Goal: Task Accomplishment & Management: Manage account settings

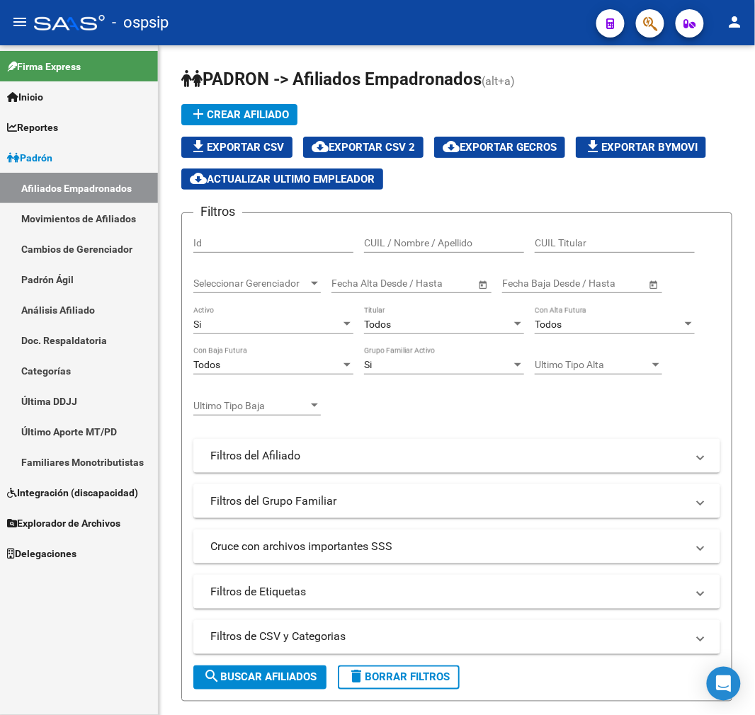
click at [639, 31] on button "button" at bounding box center [650, 23] width 28 height 28
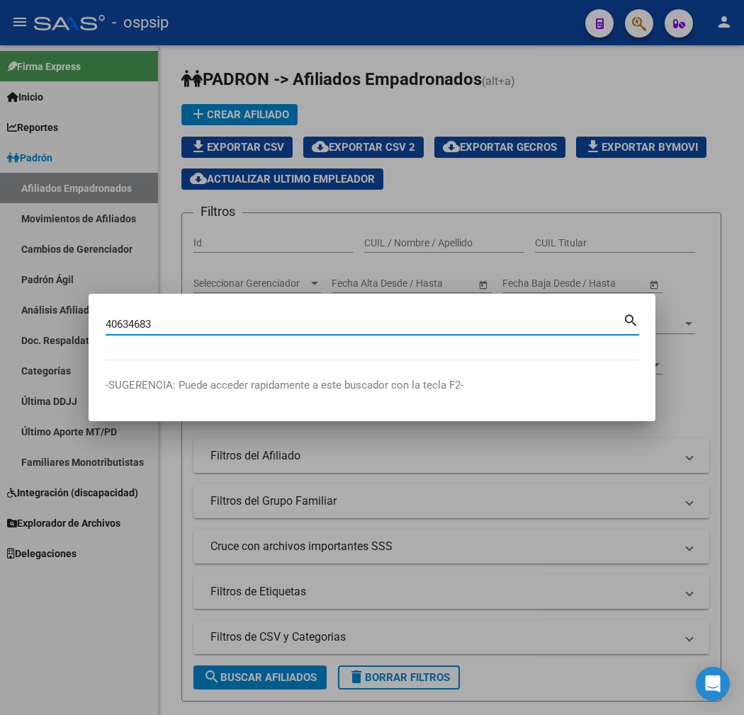
type input "40634683"
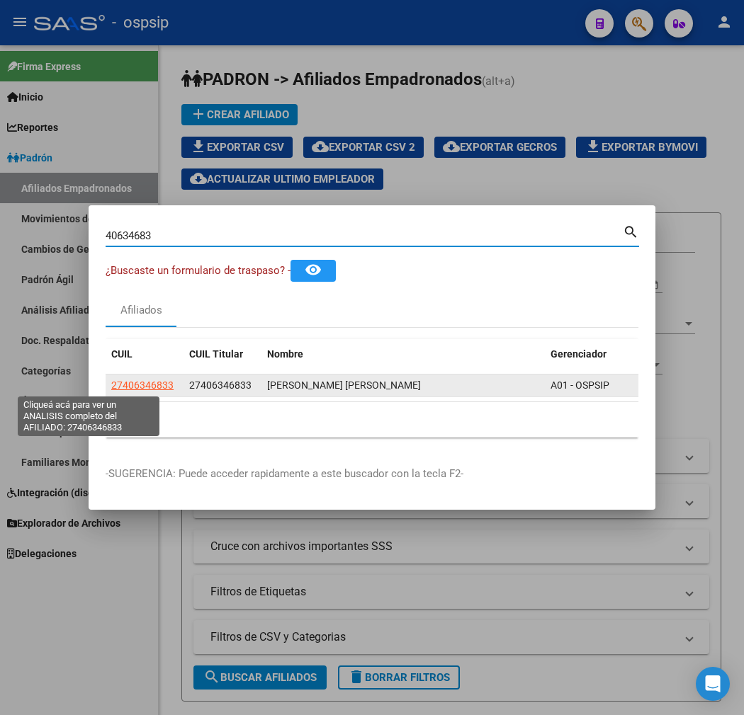
click at [111, 390] on span "27406346833" at bounding box center [142, 385] width 62 height 11
type textarea "27406346833"
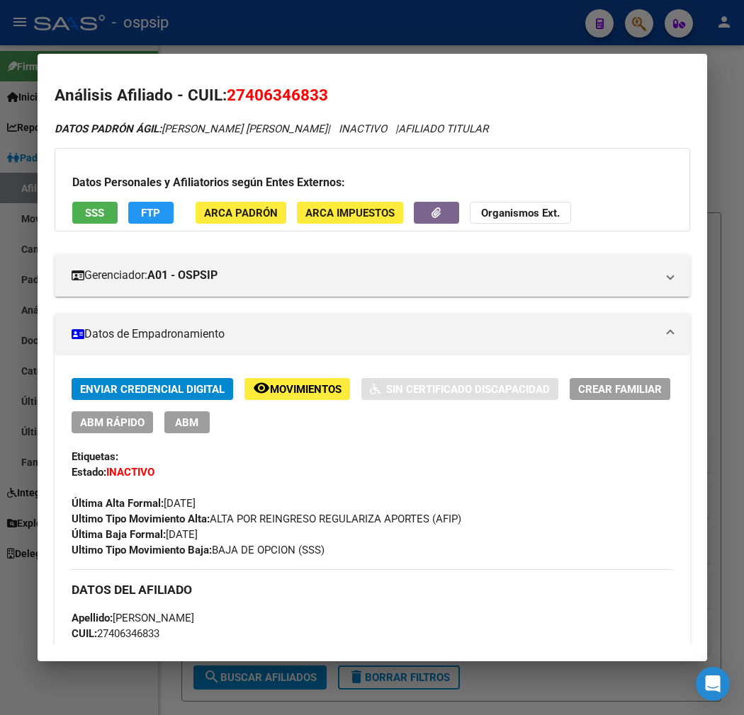
click at [136, 222] on button "FTP" at bounding box center [150, 213] width 45 height 22
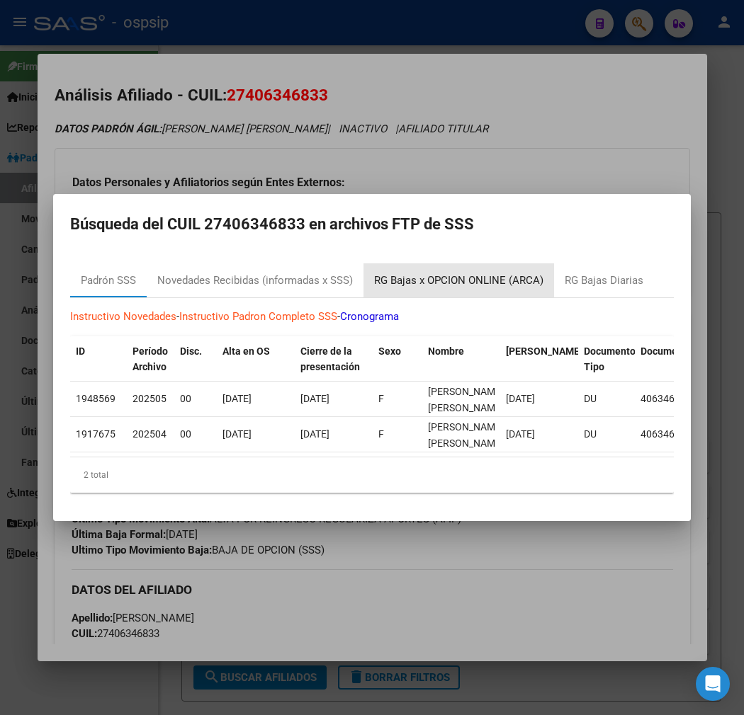
click at [477, 273] on div "RG Bajas x OPCION ONLINE (ARCA)" at bounding box center [458, 281] width 169 height 16
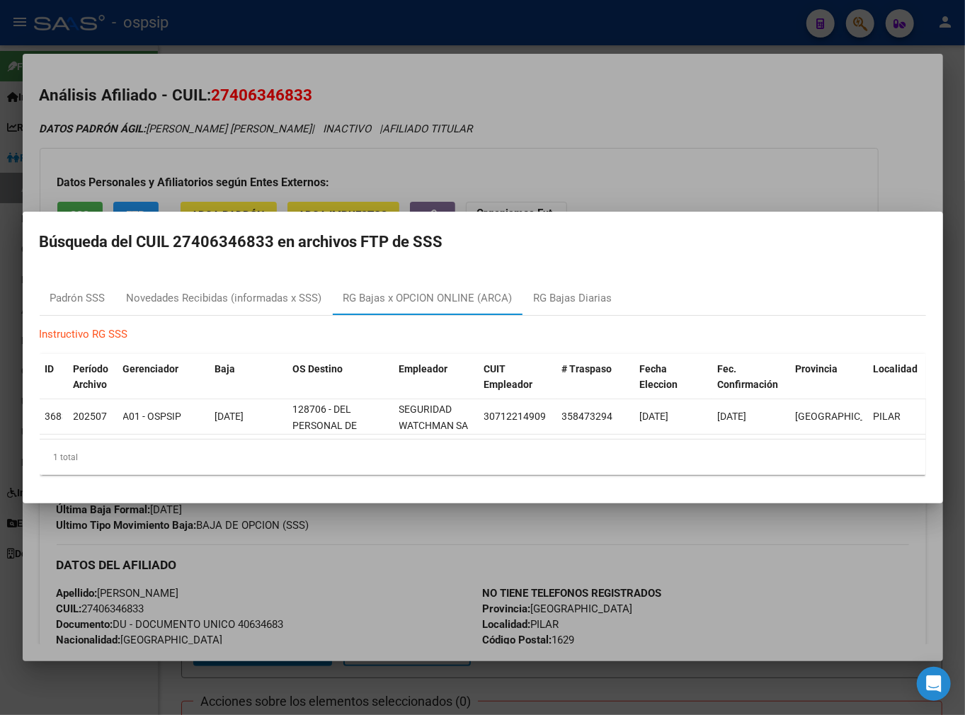
click at [405, 142] on div at bounding box center [482, 357] width 965 height 715
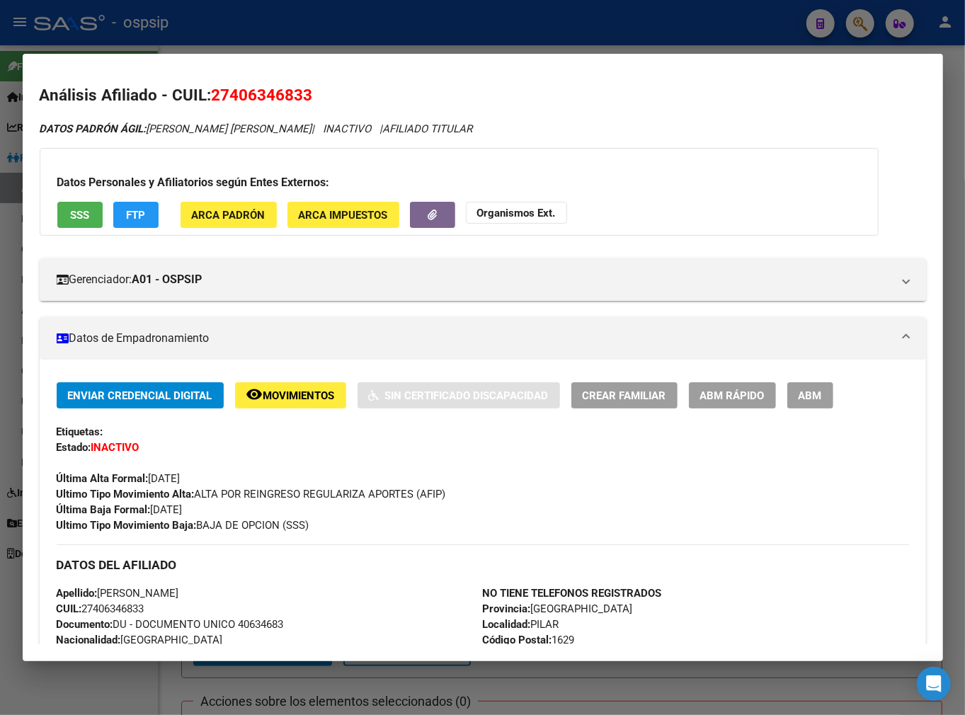
click at [412, 47] on div at bounding box center [482, 357] width 965 height 715
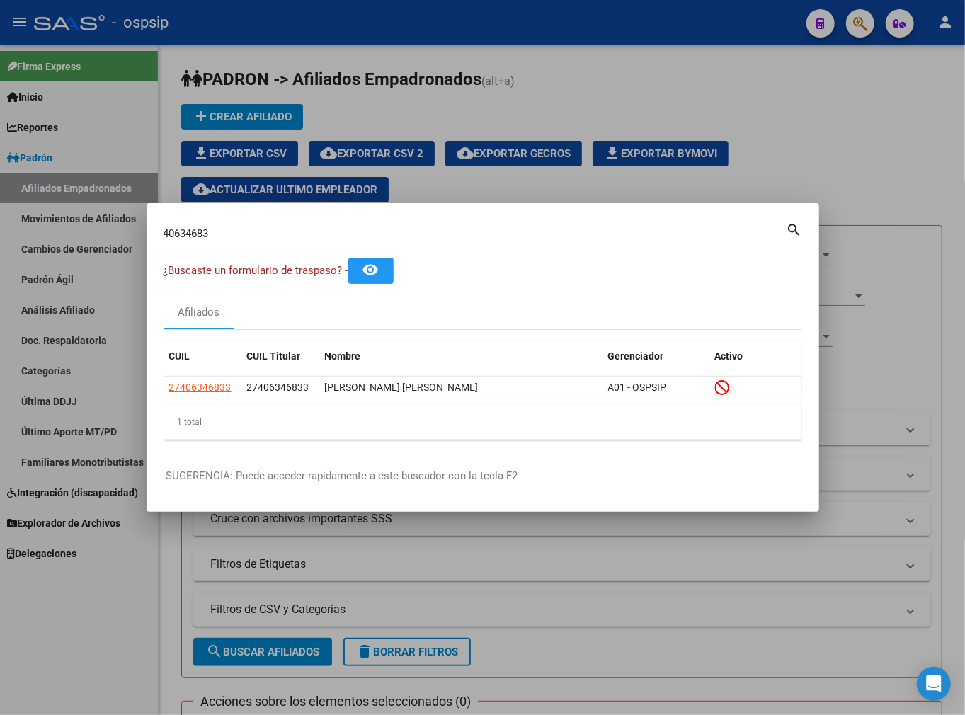
click at [414, 45] on div at bounding box center [482, 357] width 965 height 715
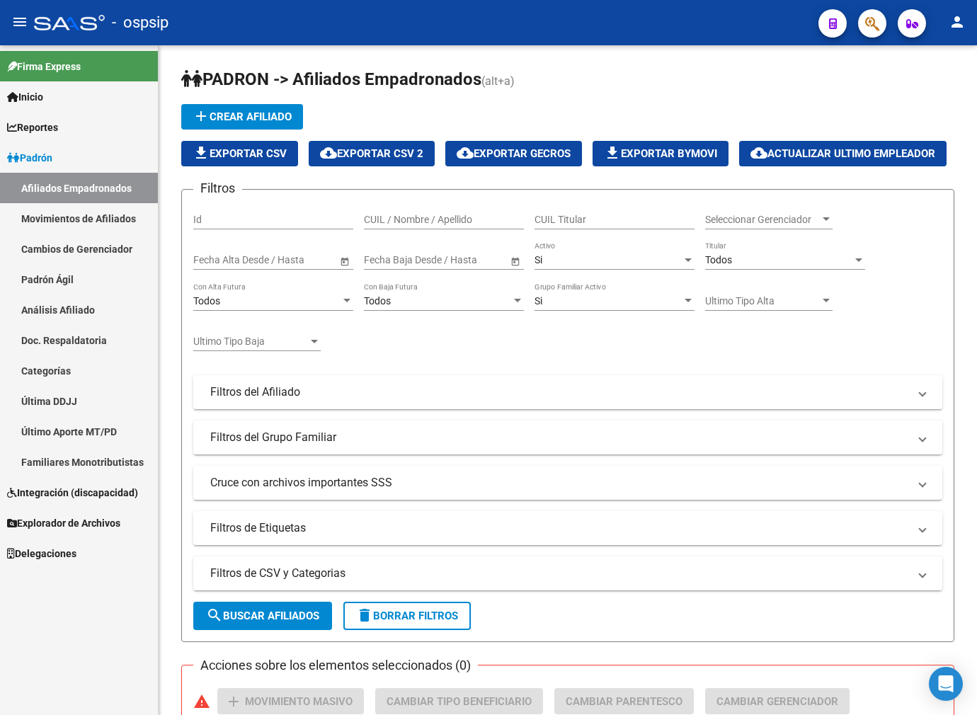
click at [754, 30] on icon "button" at bounding box center [872, 24] width 14 height 16
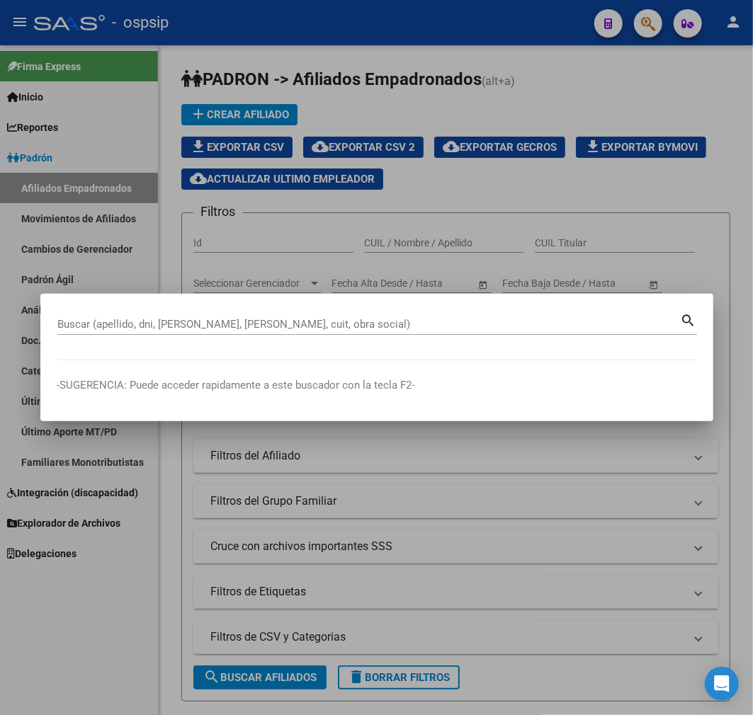
click at [125, 338] on div "Buscar (apellido, dni, [PERSON_NAME], nro traspaso, cuit, obra social) search" at bounding box center [376, 330] width 639 height 38
click at [177, 333] on div "Buscar (apellido, dni, [PERSON_NAME], [PERSON_NAME], cuit, obra social)" at bounding box center [368, 324] width 623 height 21
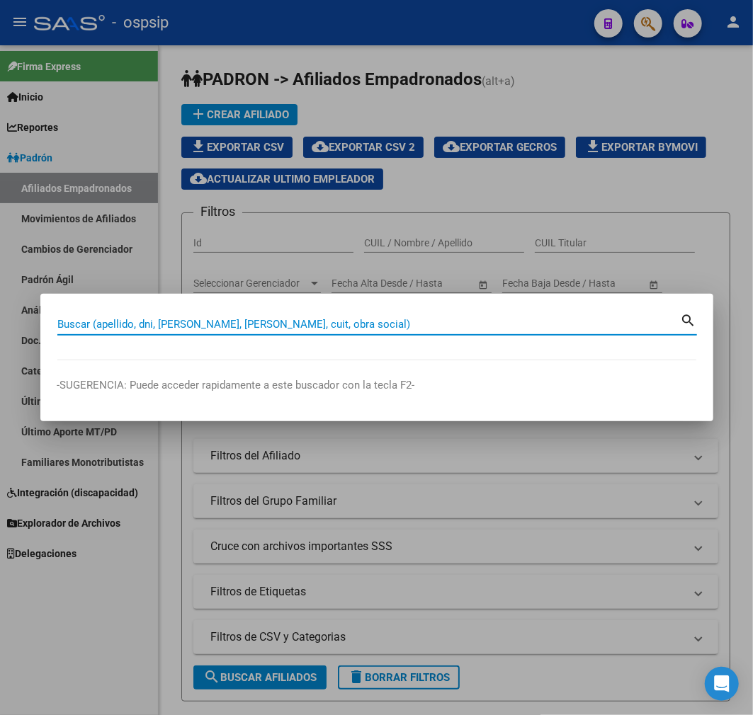
click at [167, 324] on input "Buscar (apellido, dni, [PERSON_NAME], [PERSON_NAME], cuit, obra social)" at bounding box center [368, 324] width 623 height 13
type input "92752160"
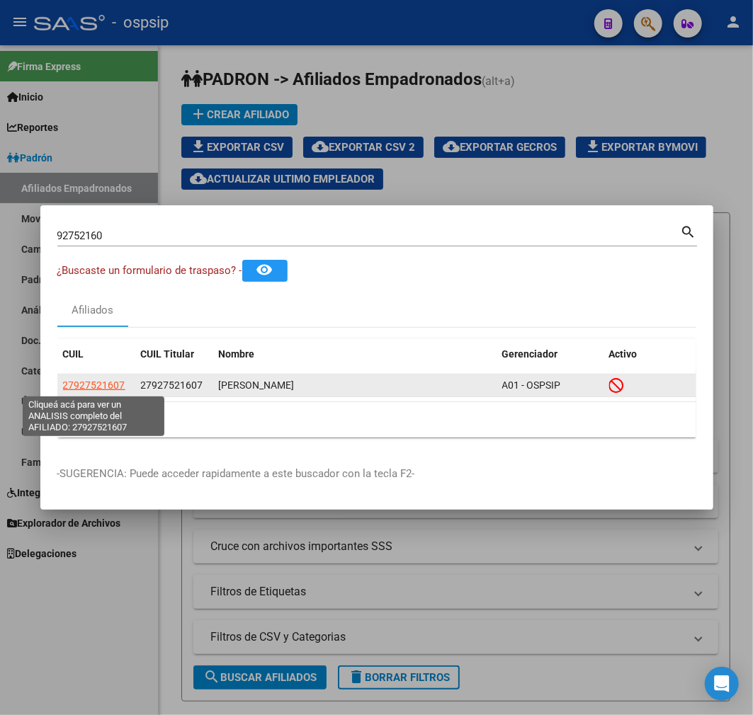
click at [103, 381] on span "27927521607" at bounding box center [94, 385] width 62 height 11
type textarea "27927521607"
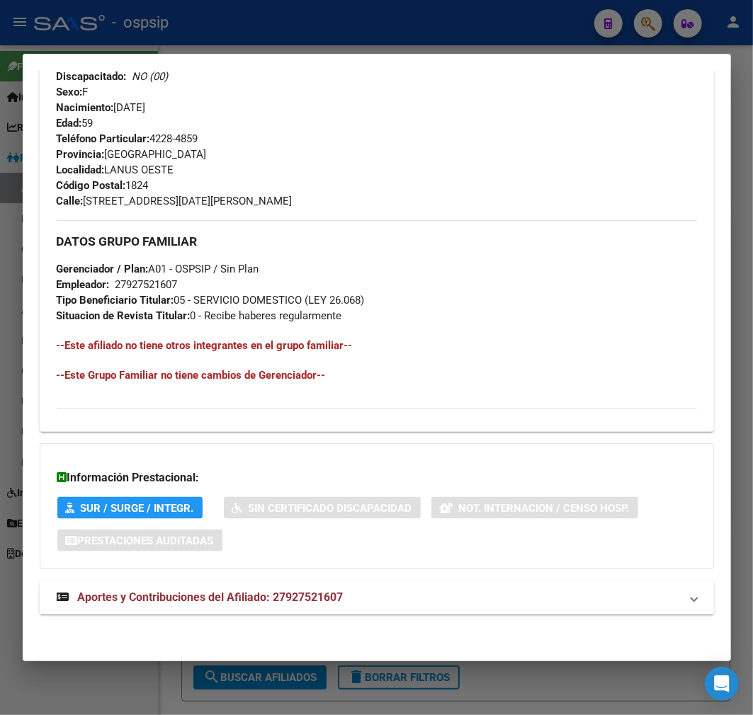
scroll to position [664, 0]
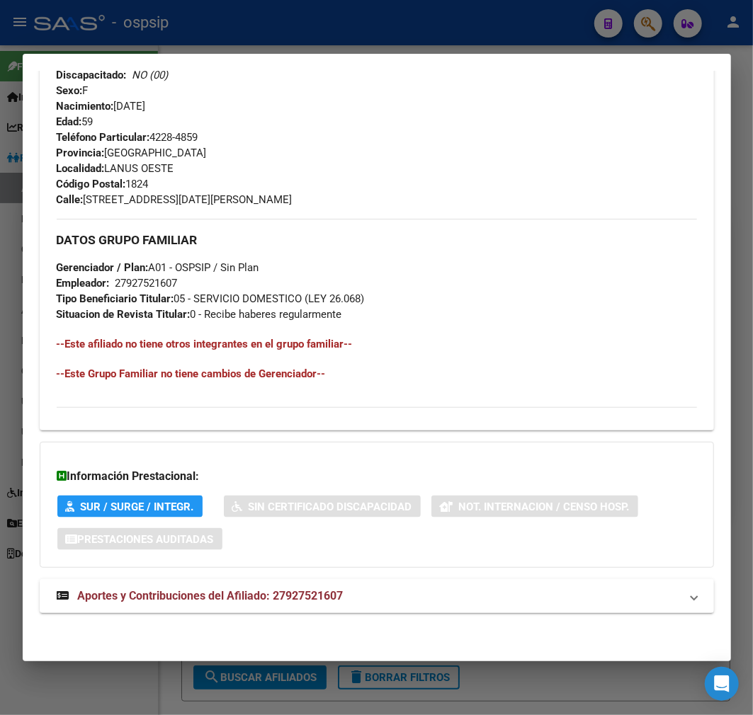
click at [511, 570] on div "DATOS PADRÓN ÁGIL: [PERSON_NAME] | INACTIVO | AFILIADO TITULAR Datos Personales…" at bounding box center [377, 44] width 674 height 1172
click at [518, 588] on mat-panel-title "Aportes y Contribuciones del Afiliado: 27927521607" at bounding box center [368, 596] width 623 height 17
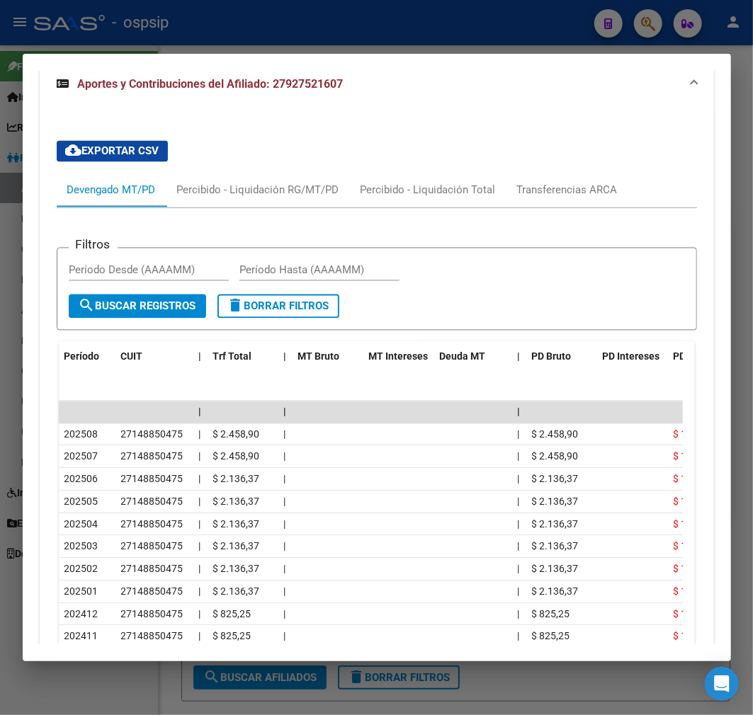
scroll to position [1304, 0]
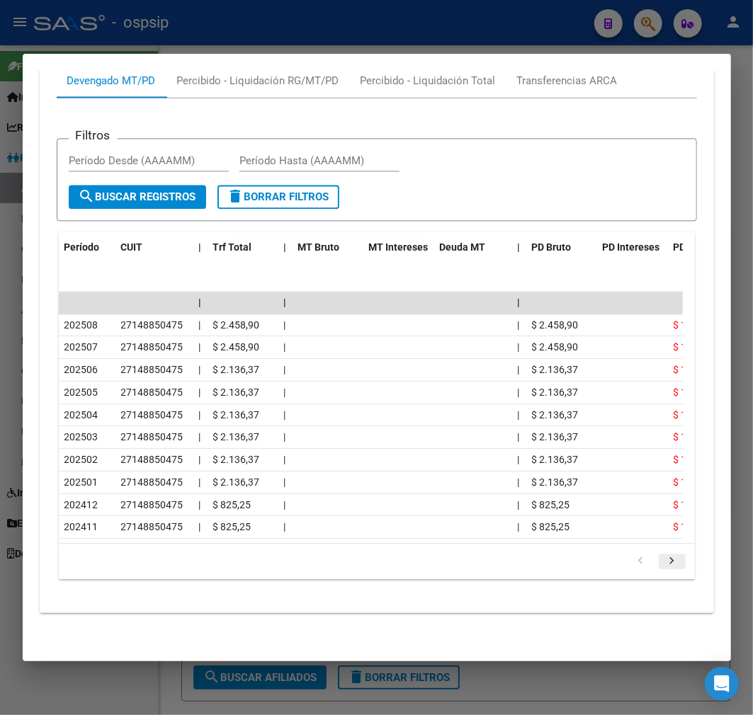
click at [663, 567] on icon "go to next page" at bounding box center [672, 562] width 18 height 17
click at [633, 565] on icon "go to previous page" at bounding box center [641, 562] width 18 height 17
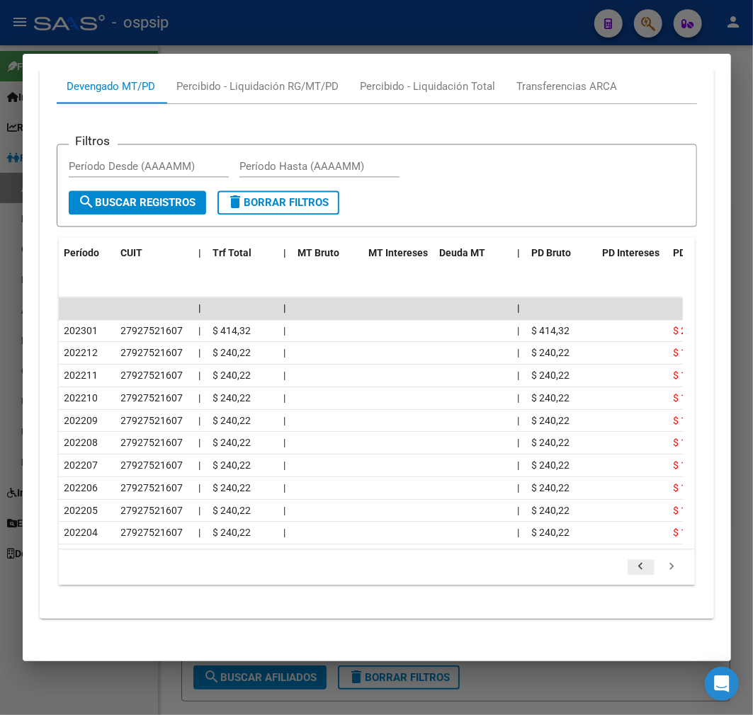
click at [633, 565] on div "179.769.313.486.231.570.000.000.000.000.000.000.000.000.000.000.000.000.000.000…" at bounding box center [377, 566] width 636 height 35
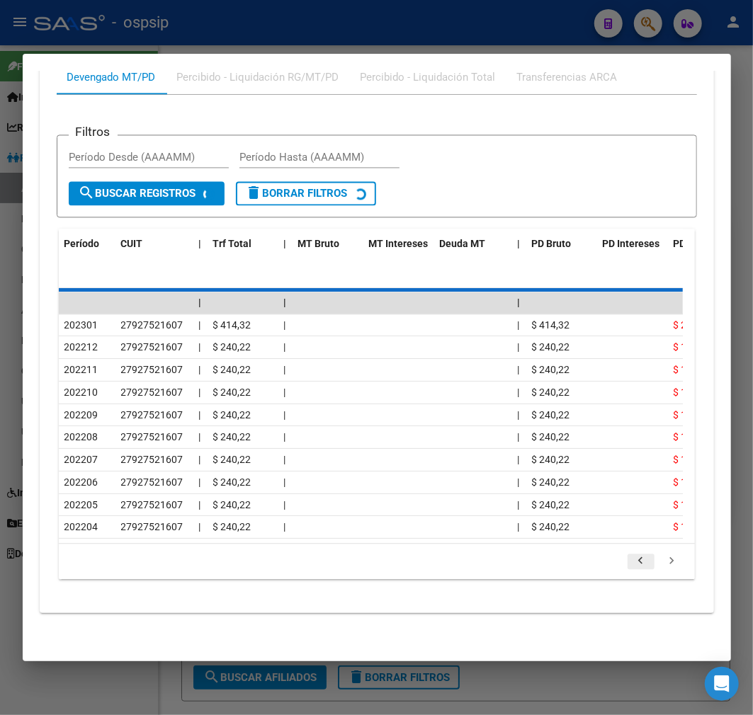
click at [633, 565] on icon "go to previous page" at bounding box center [641, 562] width 18 height 17
click at [633, 565] on div "179.769.313.486.231.570.000.000.000.000.000.000.000.000.000.000.000.000.000.000…" at bounding box center [377, 561] width 636 height 35
click at [633, 565] on icon "go to previous page" at bounding box center [641, 562] width 18 height 17
click at [633, 565] on div "179.769.313.486.231.570.000.000.000.000.000.000.000.000.000.000.000.000.000.000…" at bounding box center [377, 561] width 636 height 35
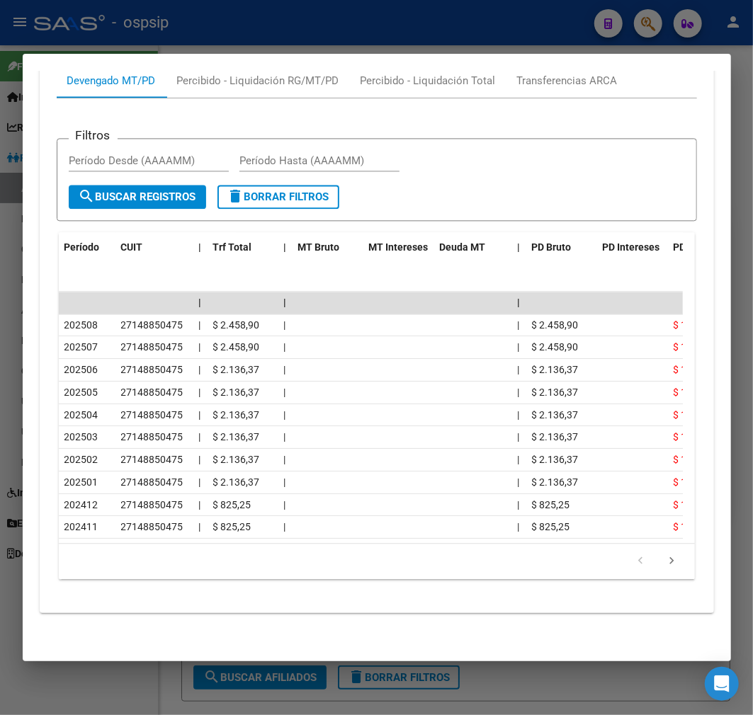
click at [633, 565] on icon "go to previous page" at bounding box center [641, 562] width 18 height 17
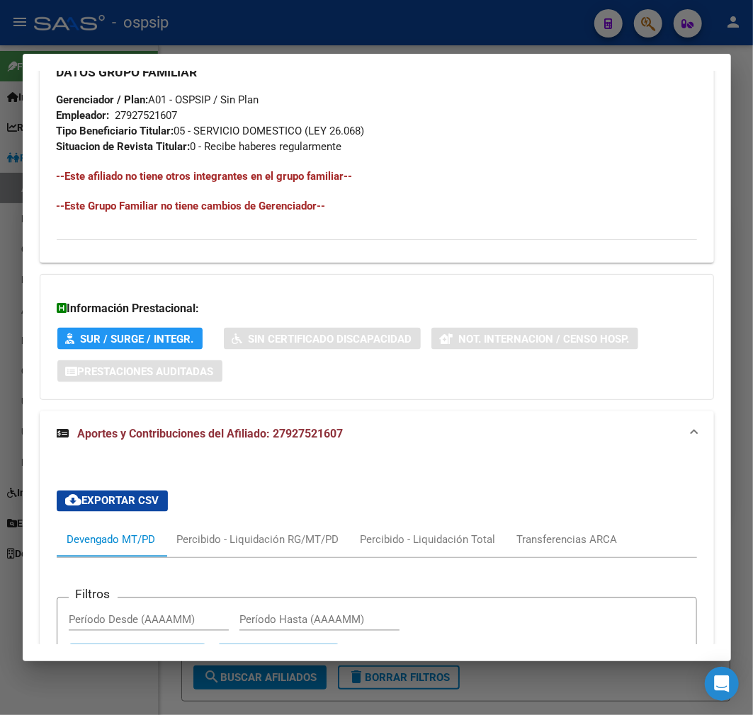
scroll to position [1225, 0]
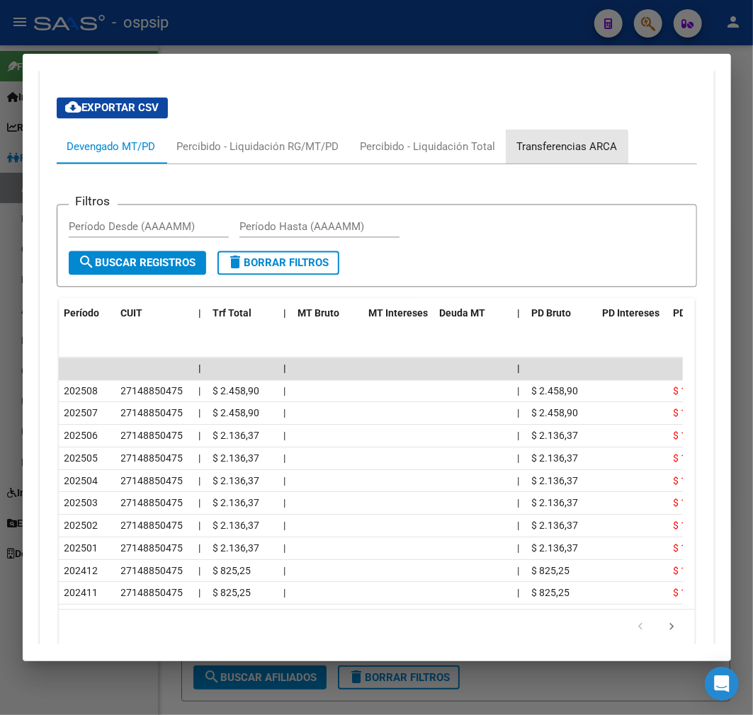
click at [557, 160] on div "Transferencias ARCA" at bounding box center [567, 147] width 122 height 34
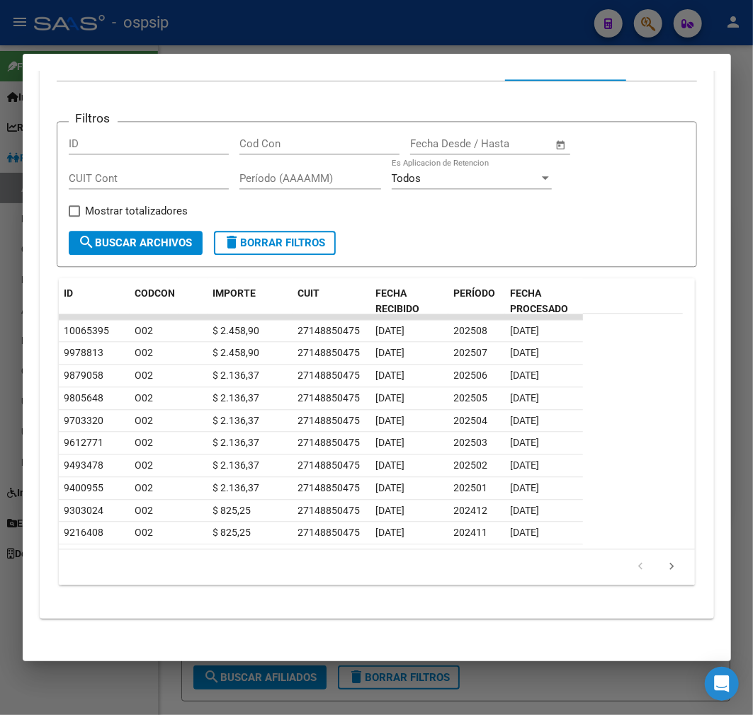
scroll to position [1314, 0]
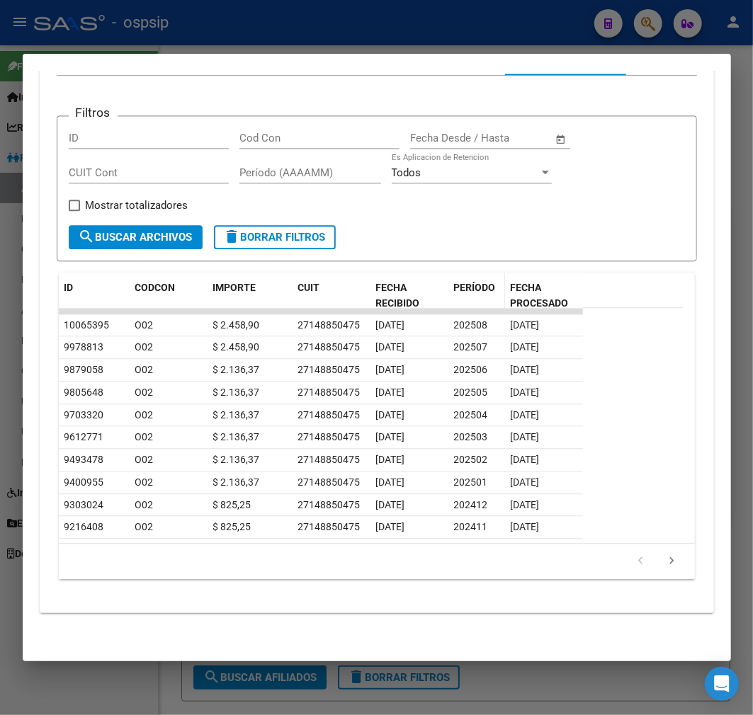
click at [478, 282] on span "PERÍODO" at bounding box center [475, 287] width 42 height 11
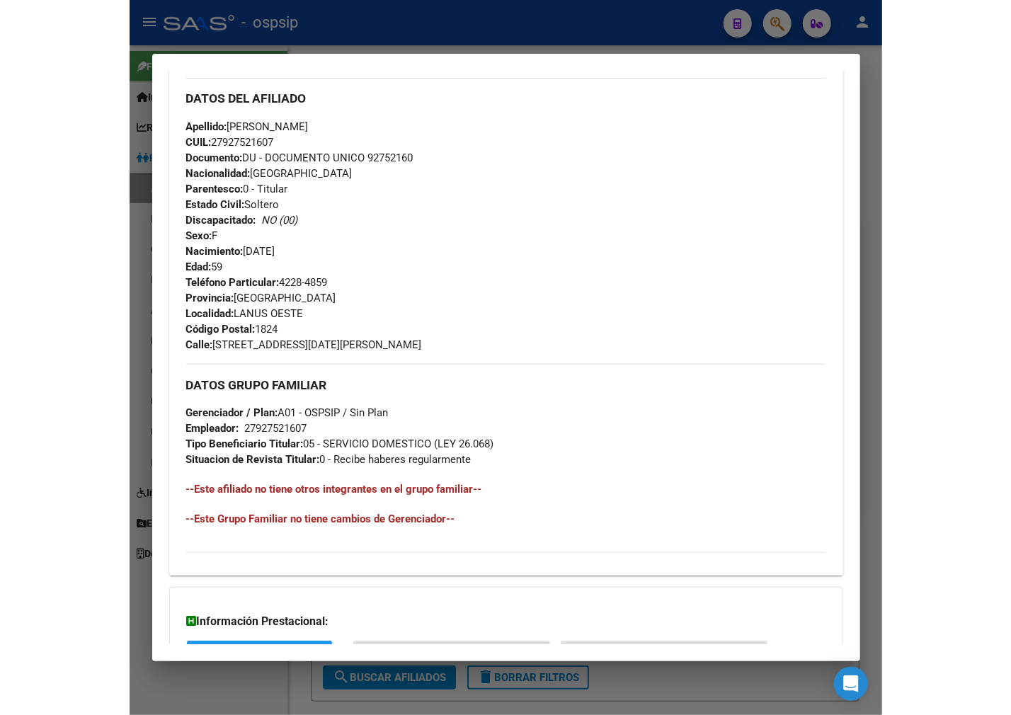
scroll to position [449, 0]
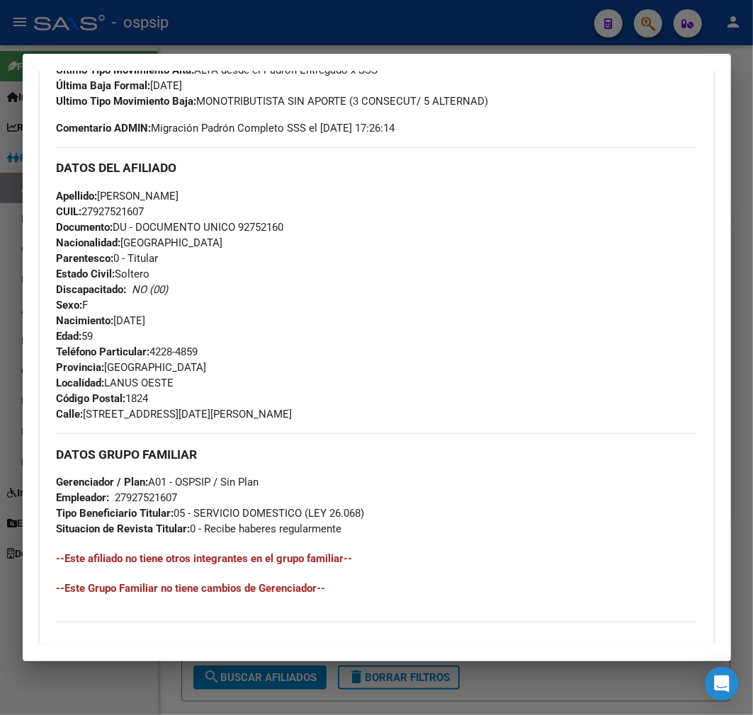
click at [465, 47] on div at bounding box center [376, 357] width 753 height 715
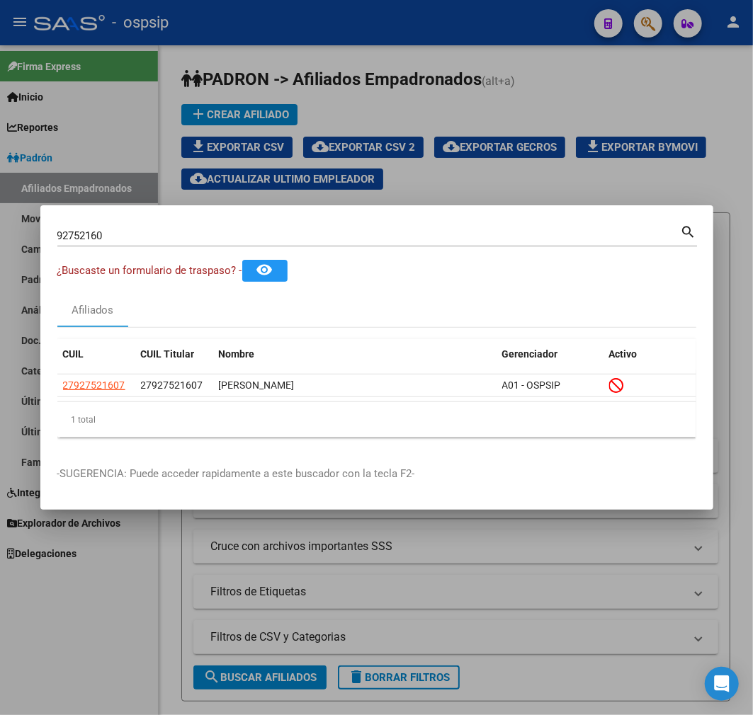
click at [462, 47] on div at bounding box center [376, 357] width 753 height 715
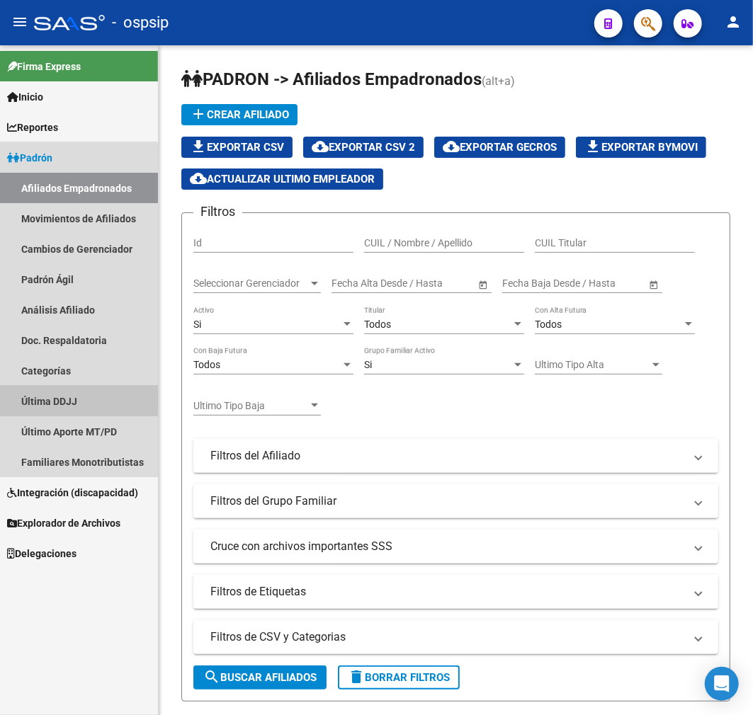
click at [9, 399] on link "Última DDJJ" at bounding box center [79, 401] width 158 height 30
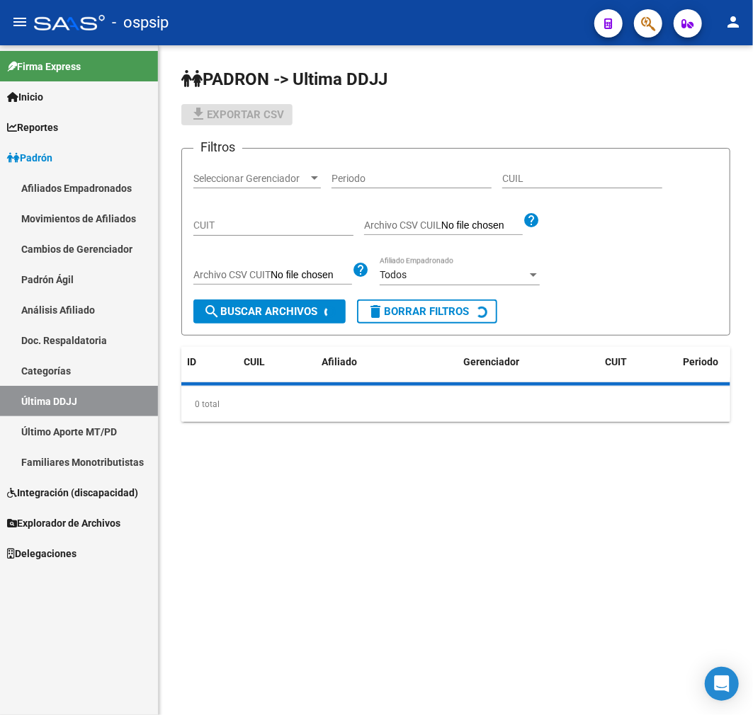
click at [79, 181] on link "Afiliados Empadronados" at bounding box center [79, 188] width 158 height 30
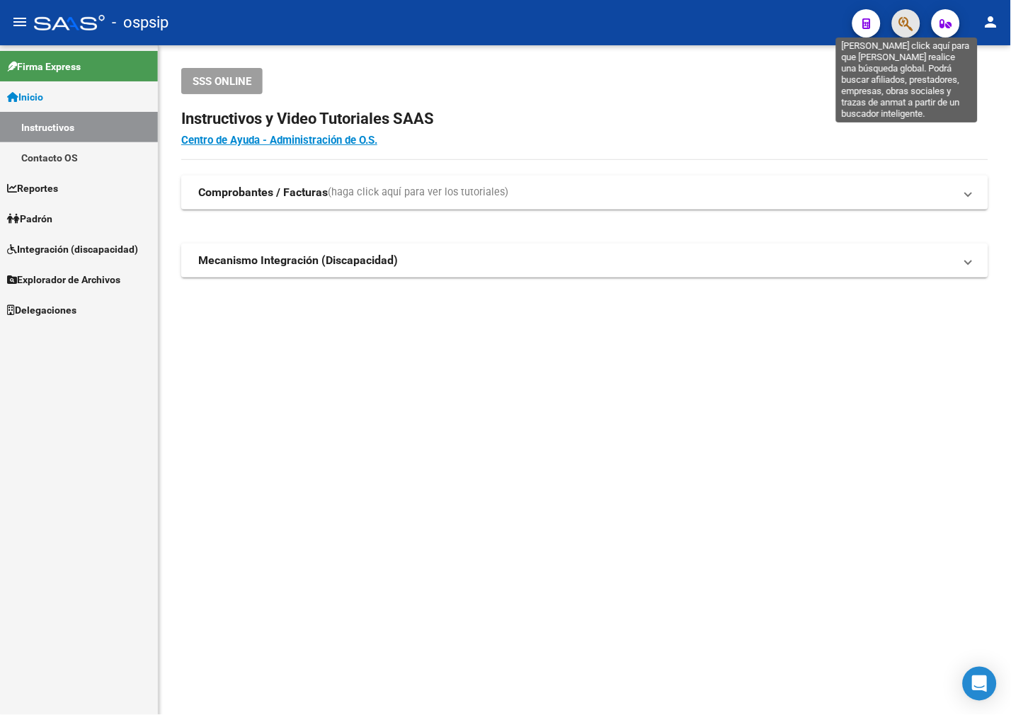
click at [901, 17] on icon "button" at bounding box center [906, 24] width 14 height 16
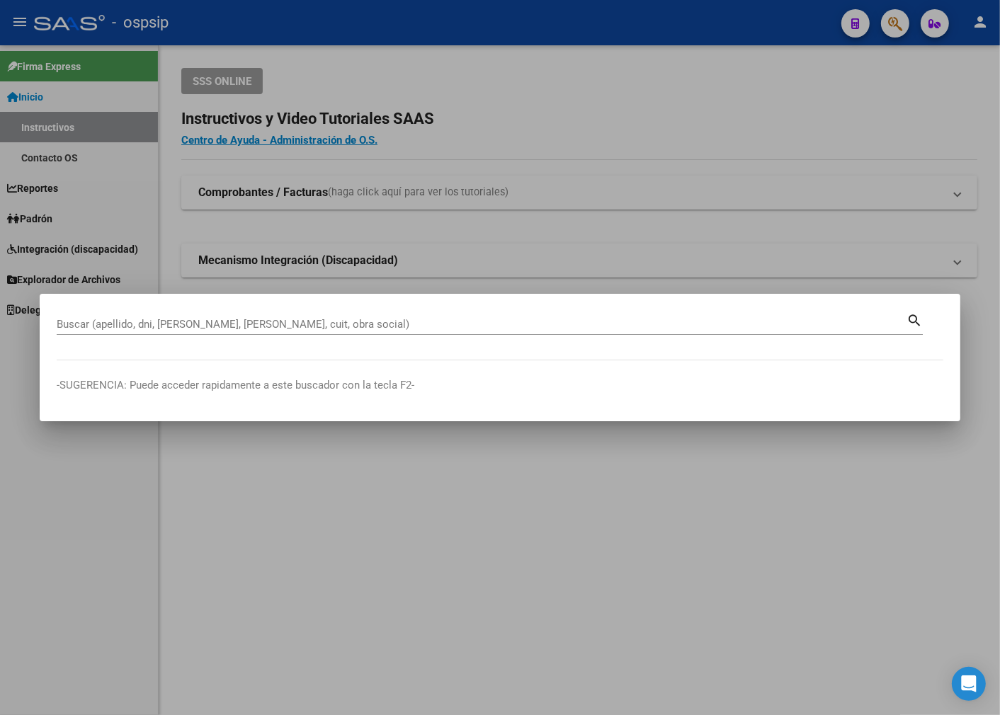
click at [394, 323] on input "Buscar (apellido, dni, [PERSON_NAME], [PERSON_NAME], cuit, obra social)" at bounding box center [482, 324] width 850 height 13
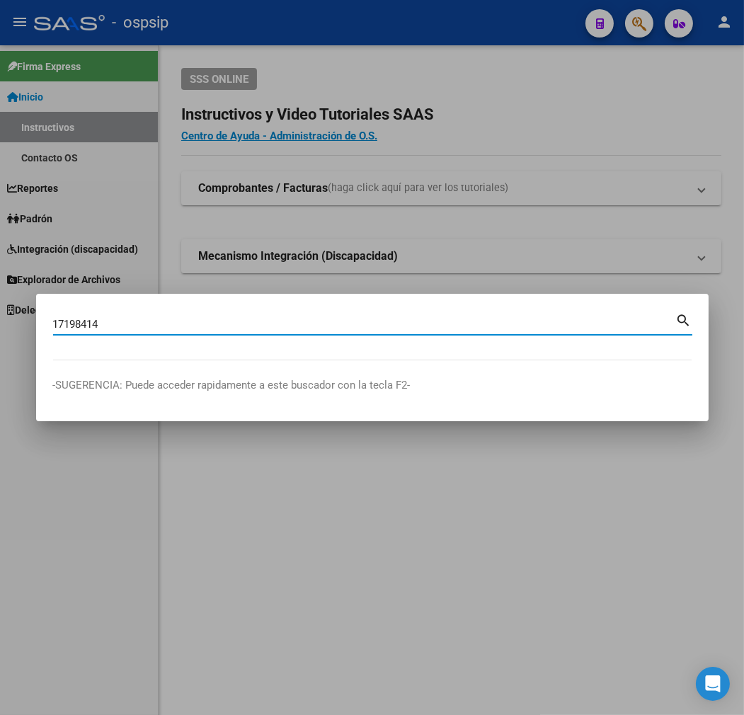
type input "17198414"
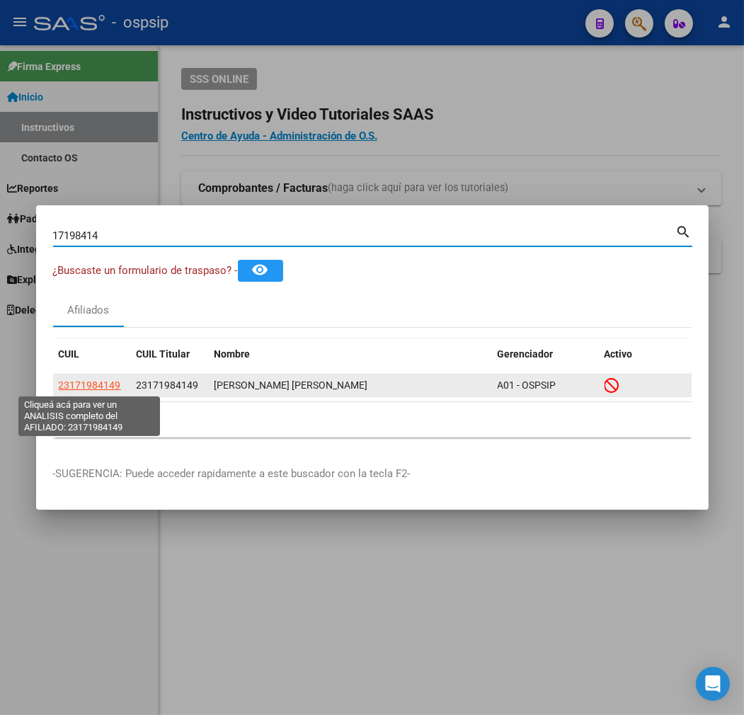
click at [94, 383] on span "23171984149" at bounding box center [90, 385] width 62 height 11
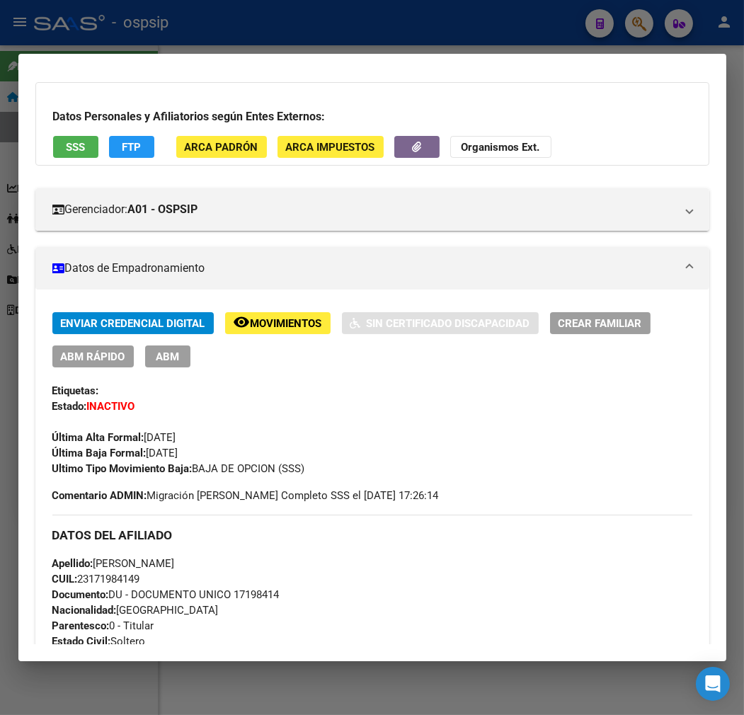
scroll to position [157, 0]
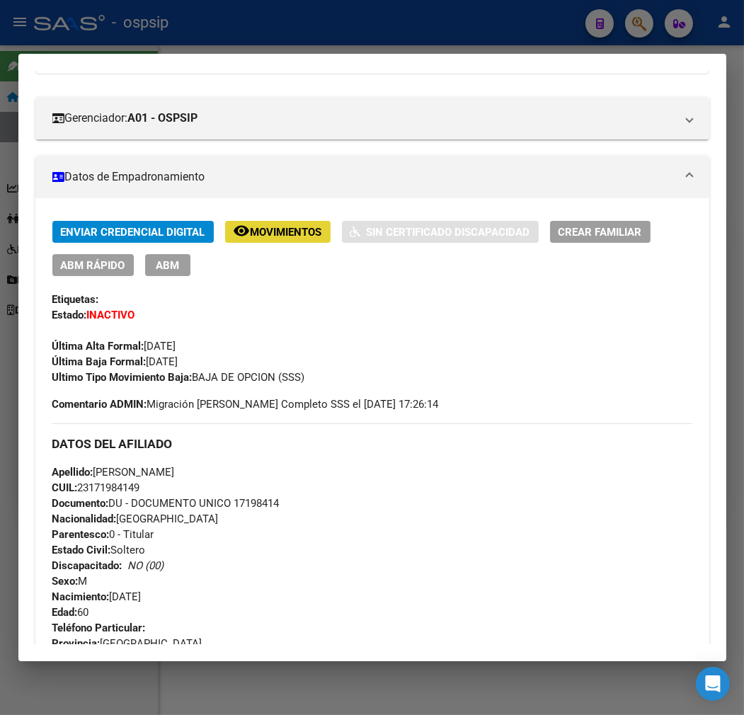
click at [285, 241] on button "remove_red_eye Movimientos" at bounding box center [278, 232] width 106 height 22
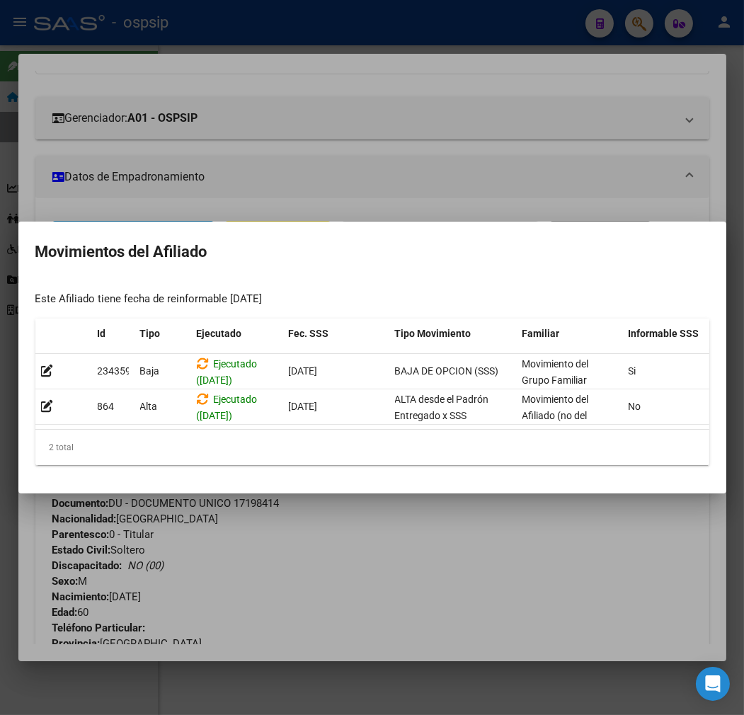
drag, startPoint x: 423, startPoint y: 604, endPoint x: 385, endPoint y: 591, distance: 41.2
click at [426, 603] on div at bounding box center [372, 357] width 744 height 715
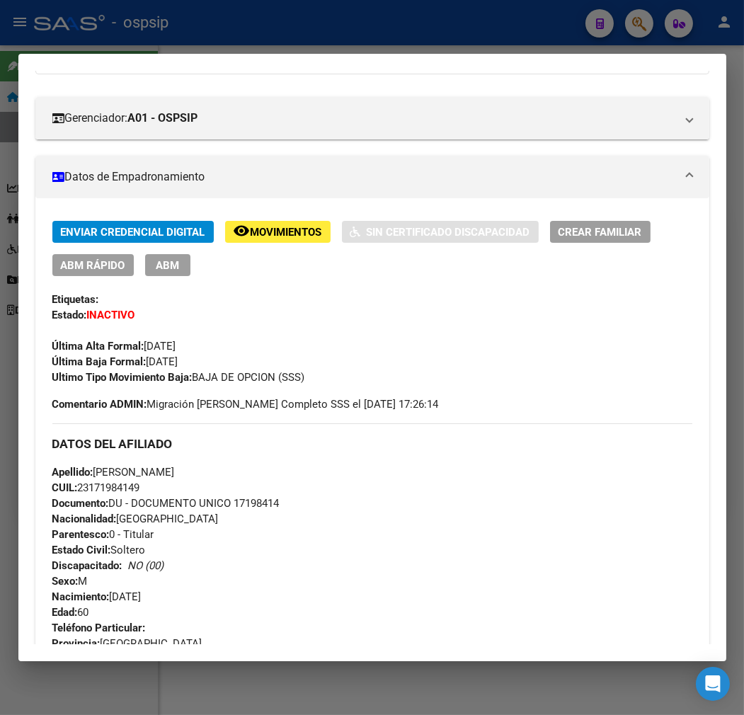
scroll to position [0, 0]
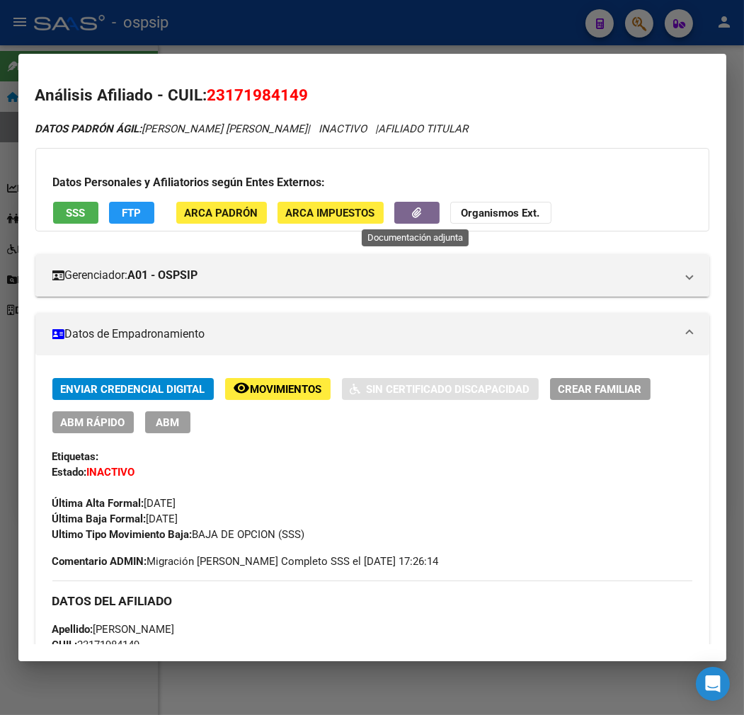
click at [416, 218] on icon "button" at bounding box center [416, 212] width 9 height 11
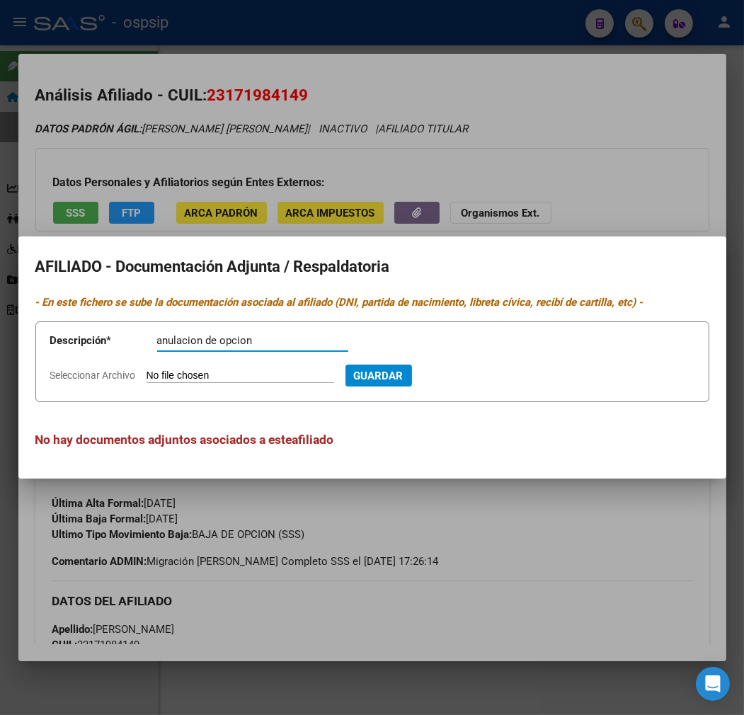
type input "anulacion de opcion"
click at [250, 368] on form "Descripción * anulacion de opcion Descripción Seleccionar Archivo Guardar" at bounding box center [372, 361] width 674 height 81
click at [250, 372] on input "Seleccionar Archivo" at bounding box center [241, 376] width 188 height 13
type input "C:\fakepath\1000232184.jpg"
click at [472, 374] on span "Guardar" at bounding box center [456, 376] width 50 height 13
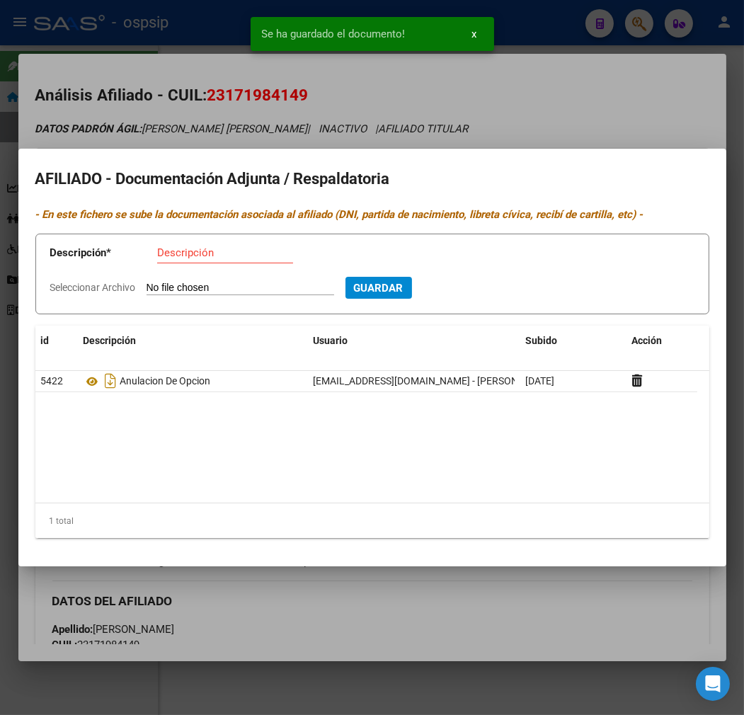
click at [471, 635] on div at bounding box center [372, 357] width 744 height 715
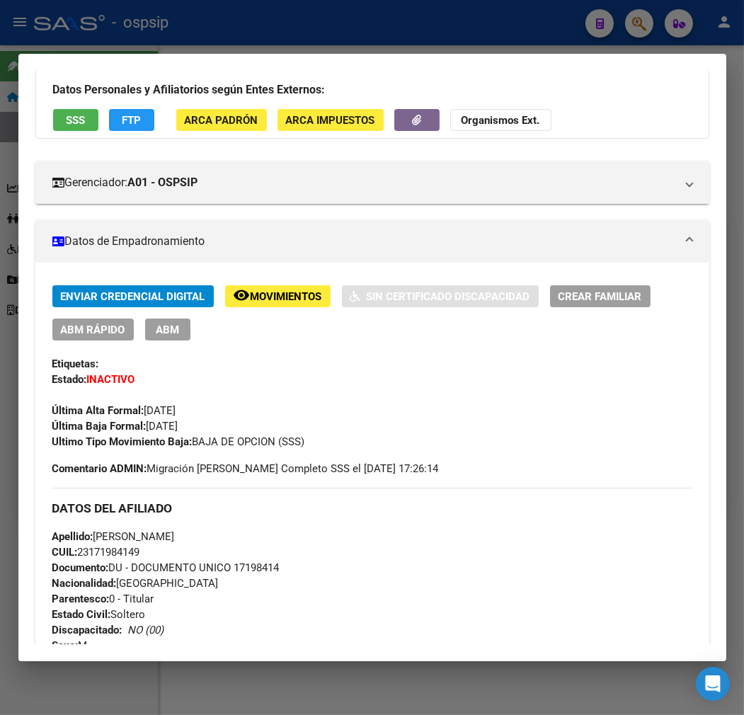
scroll to position [79, 0]
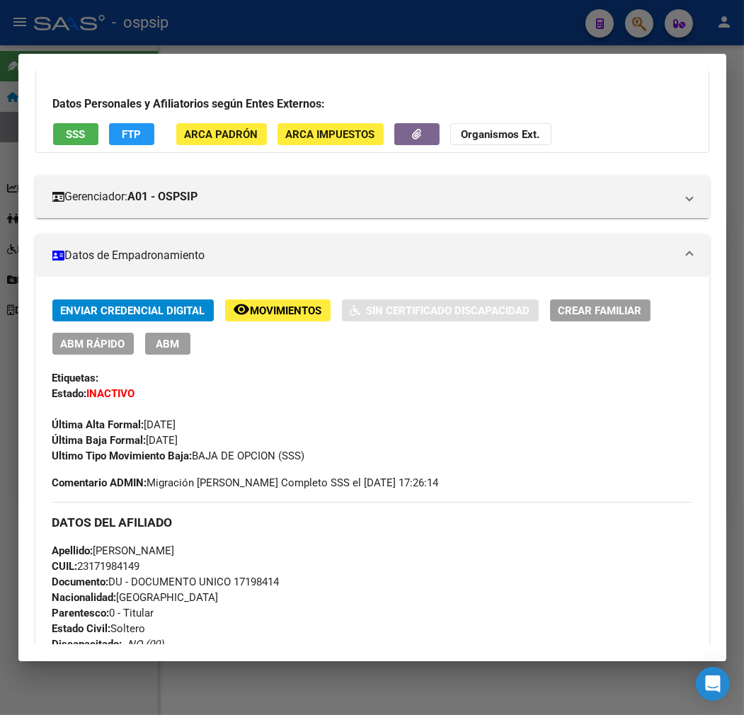
click at [181, 349] on button "ABM" at bounding box center [167, 344] width 45 height 22
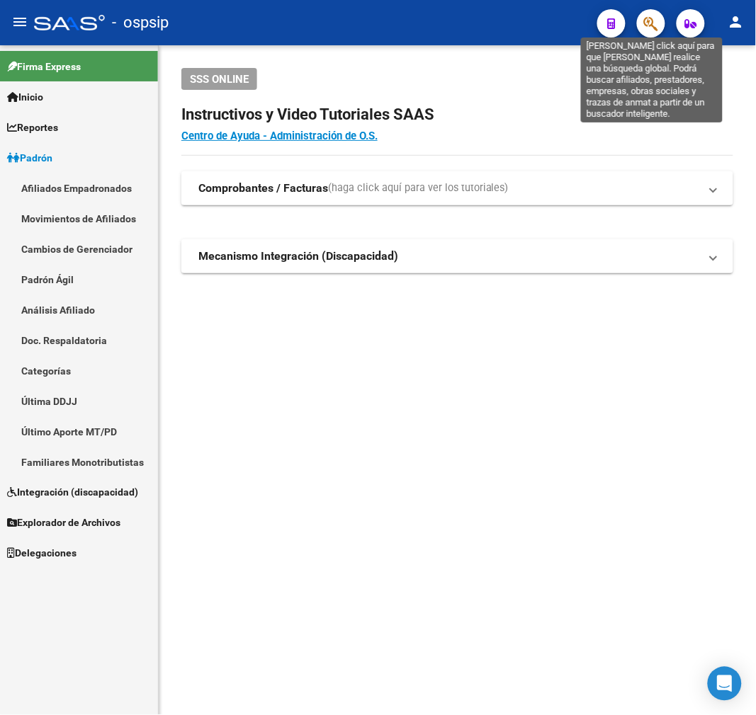
click at [645, 26] on icon "button" at bounding box center [651, 24] width 14 height 16
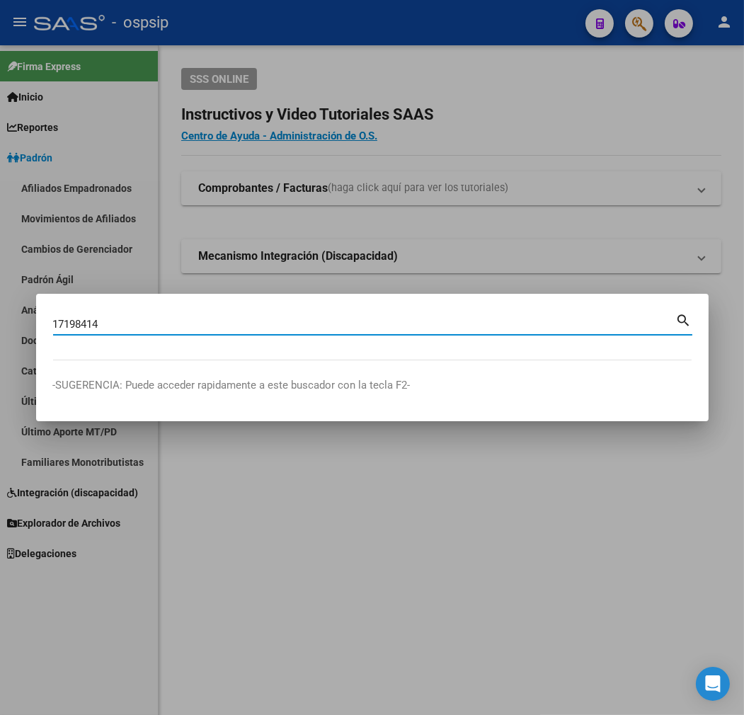
type input "17198414"
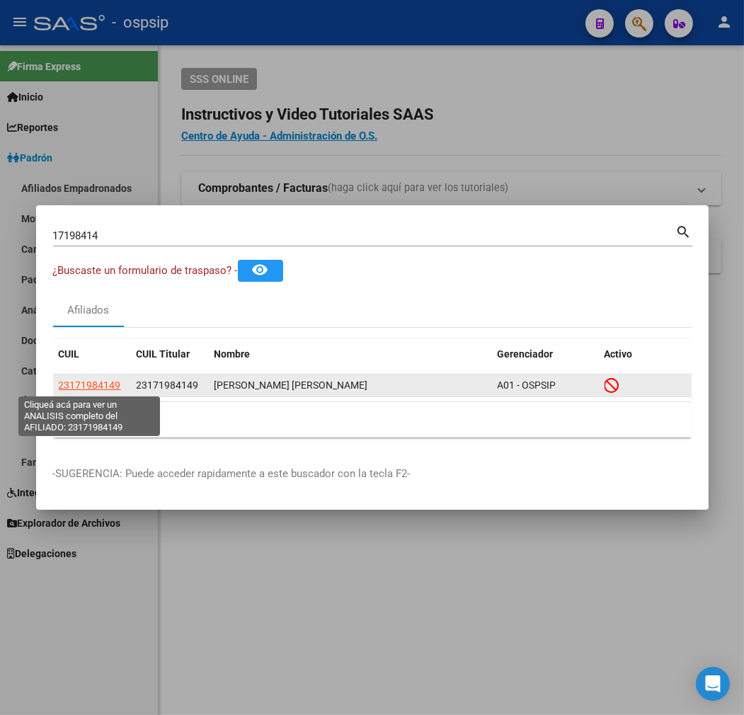
click at [76, 386] on span "23171984149" at bounding box center [90, 385] width 62 height 11
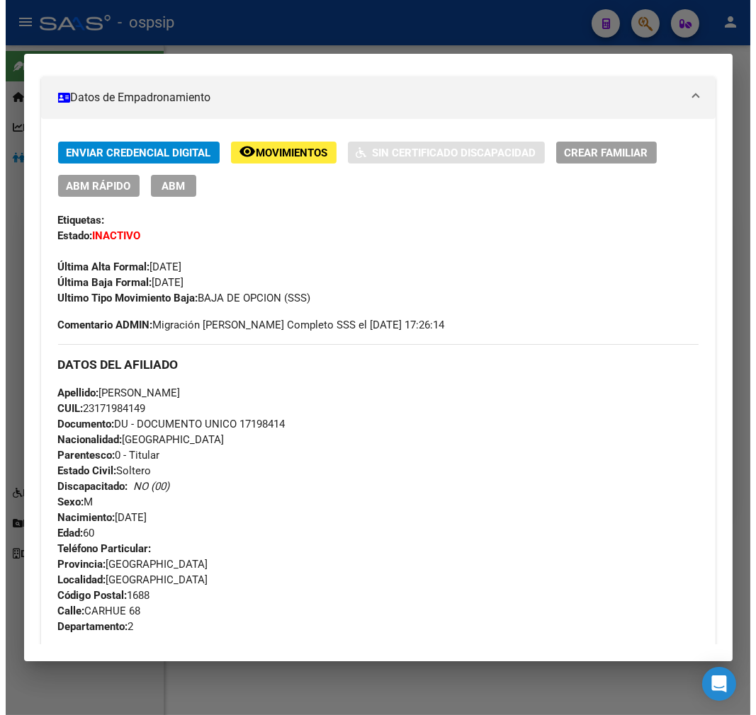
scroll to position [157, 0]
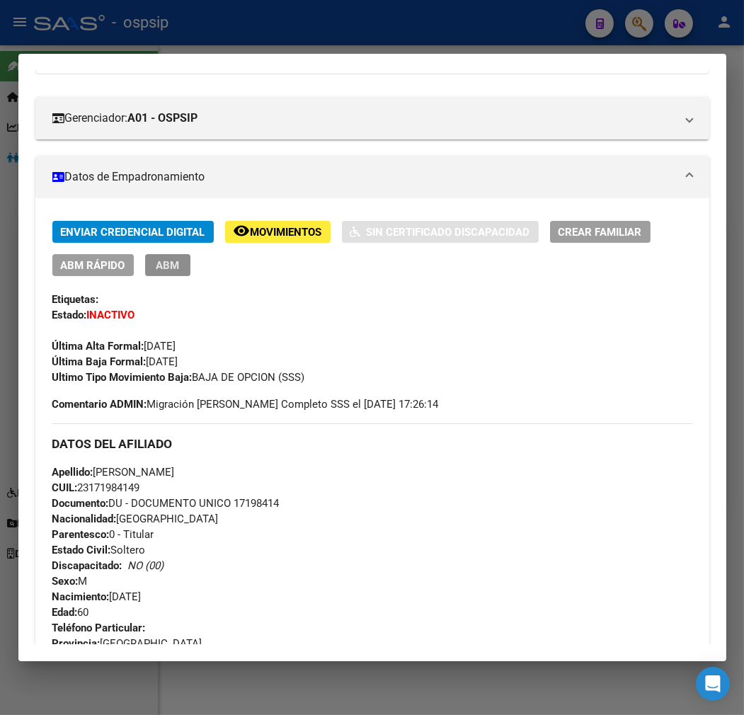
click at [178, 268] on span "ABM" at bounding box center [167, 265] width 23 height 13
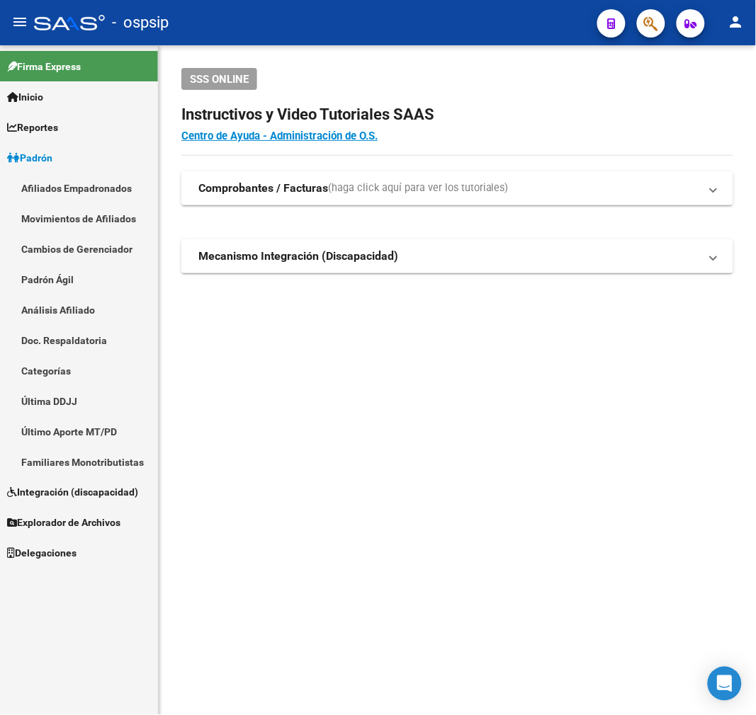
click at [425, 222] on mat-accordion "Comprobantes / Facturas (haga click aquí para ver los tutoriales) ¿Cómo cargar …" at bounding box center [457, 222] width 552 height 102
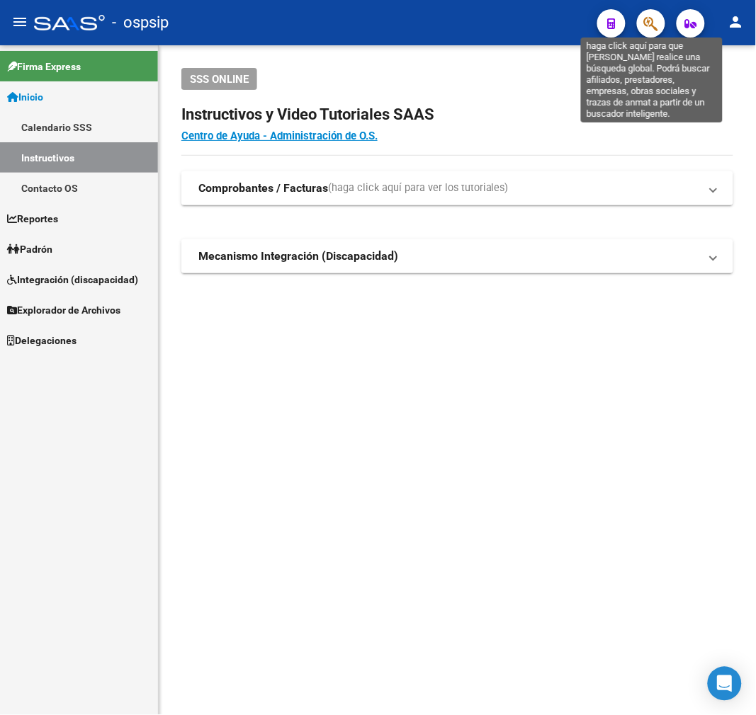
click at [658, 30] on icon "button" at bounding box center [651, 24] width 14 height 16
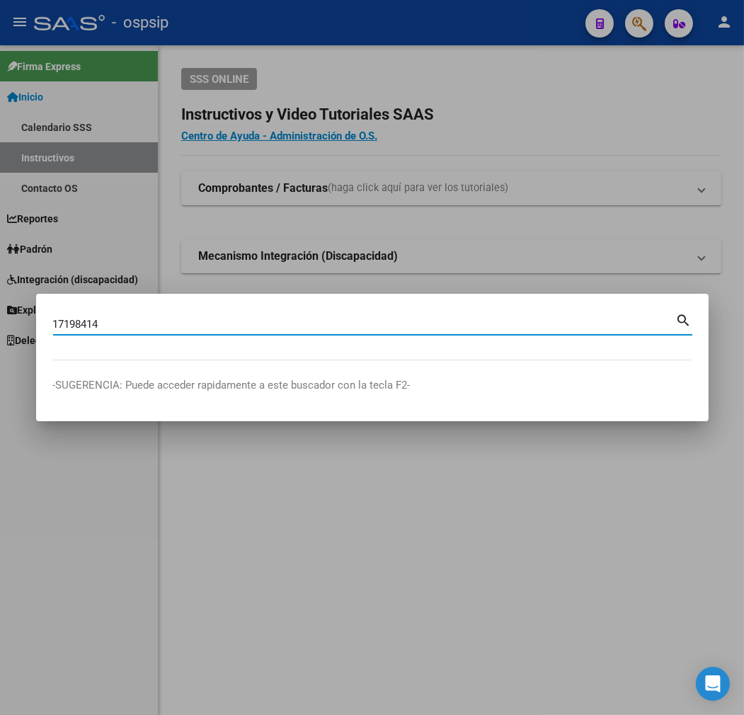
type input "17198414"
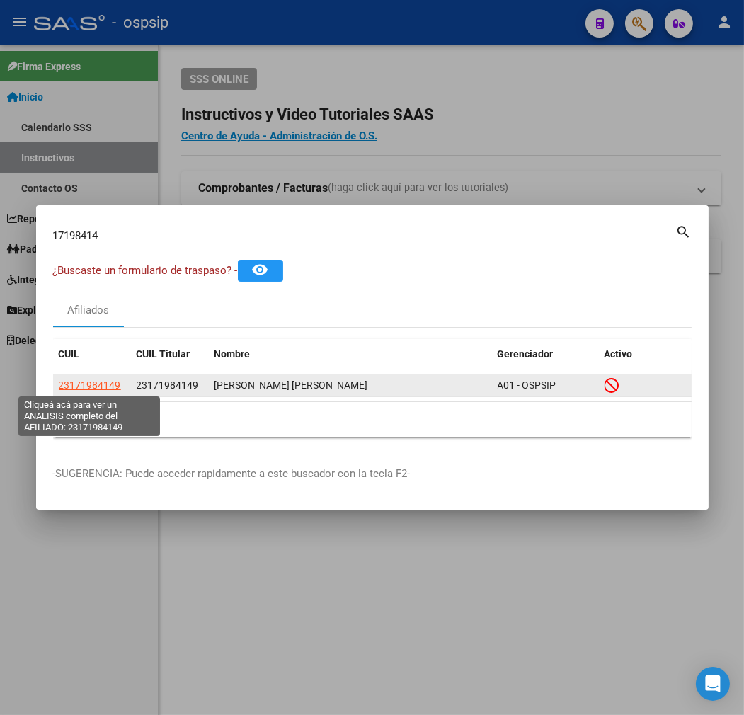
click at [99, 385] on span "23171984149" at bounding box center [90, 385] width 62 height 11
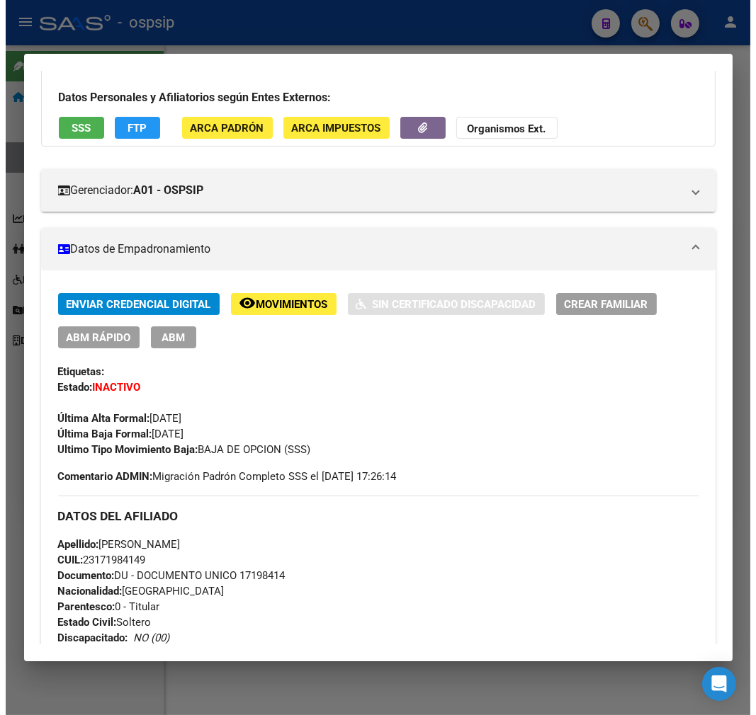
scroll to position [79, 0]
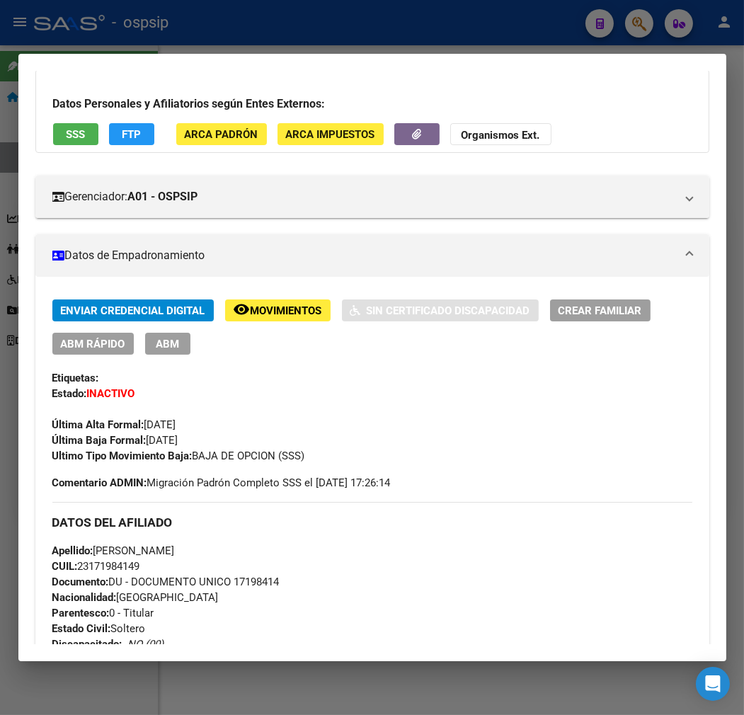
click at [164, 344] on span "ABM" at bounding box center [167, 344] width 23 height 13
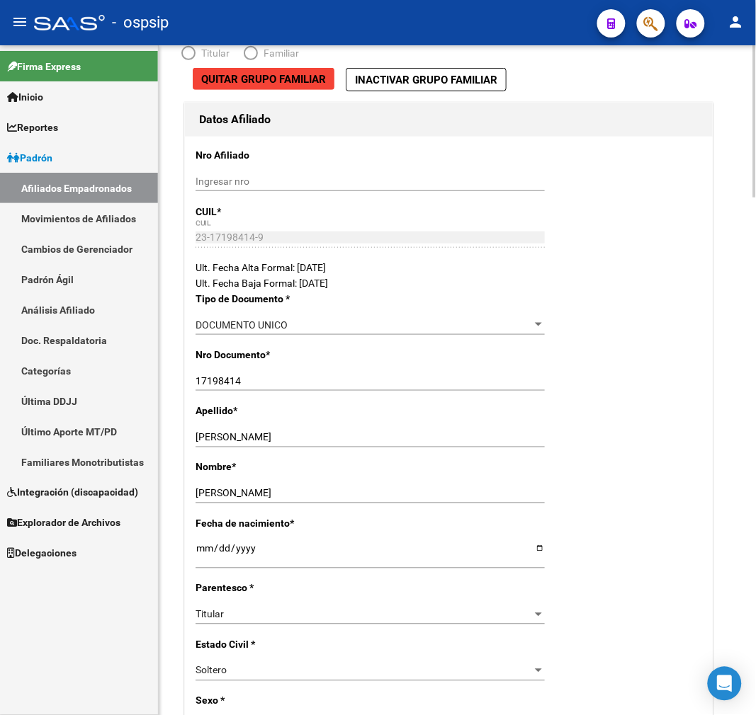
radio input "true"
type input "30-64106337-8"
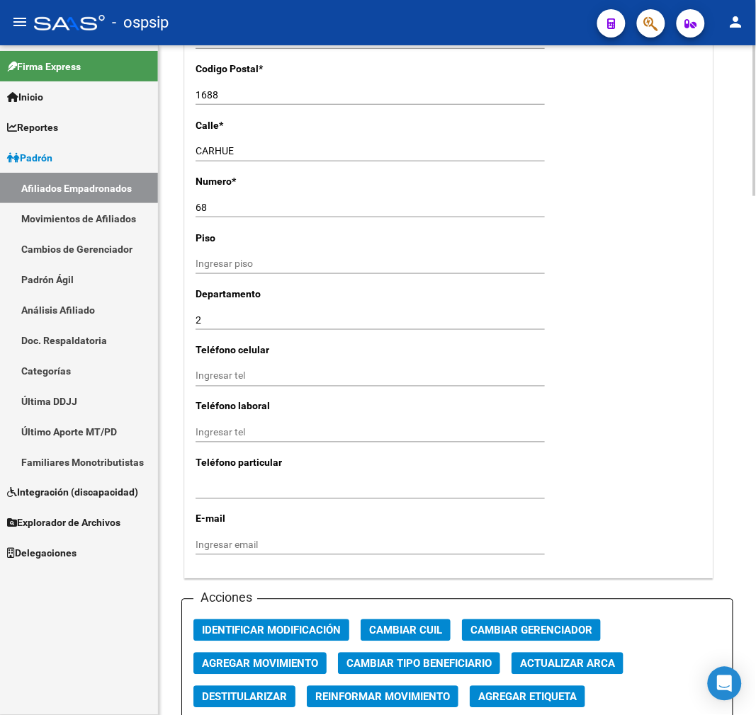
scroll to position [1573, 0]
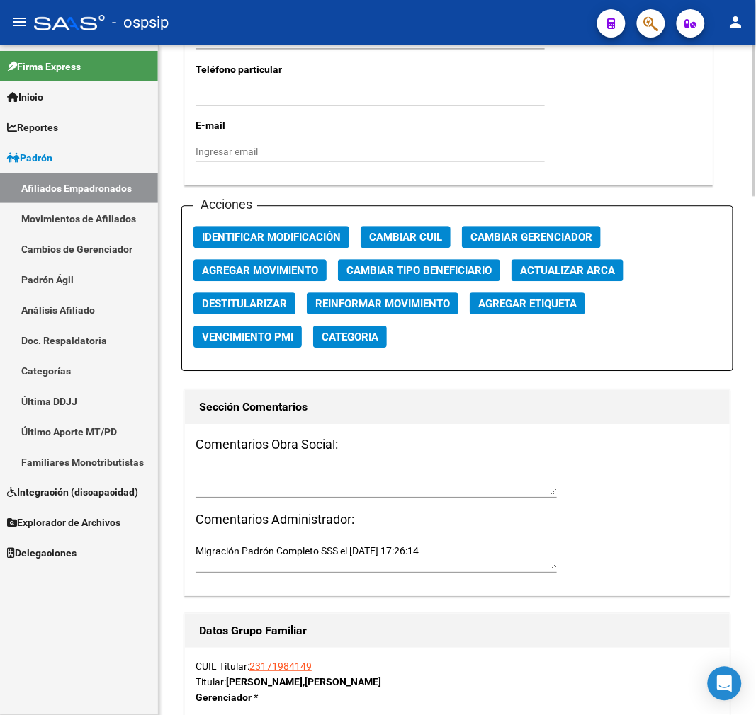
click at [279, 264] on span "Agregar Movimiento" at bounding box center [260, 270] width 116 height 13
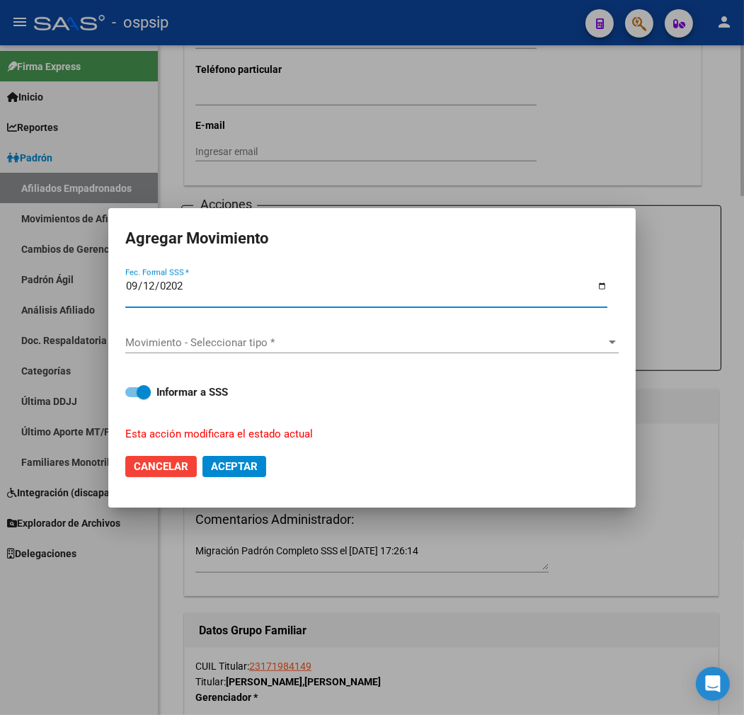
type input "2025-09-12"
click at [301, 343] on span "Movimiento - Seleccionar tipo *" at bounding box center [365, 342] width 481 height 13
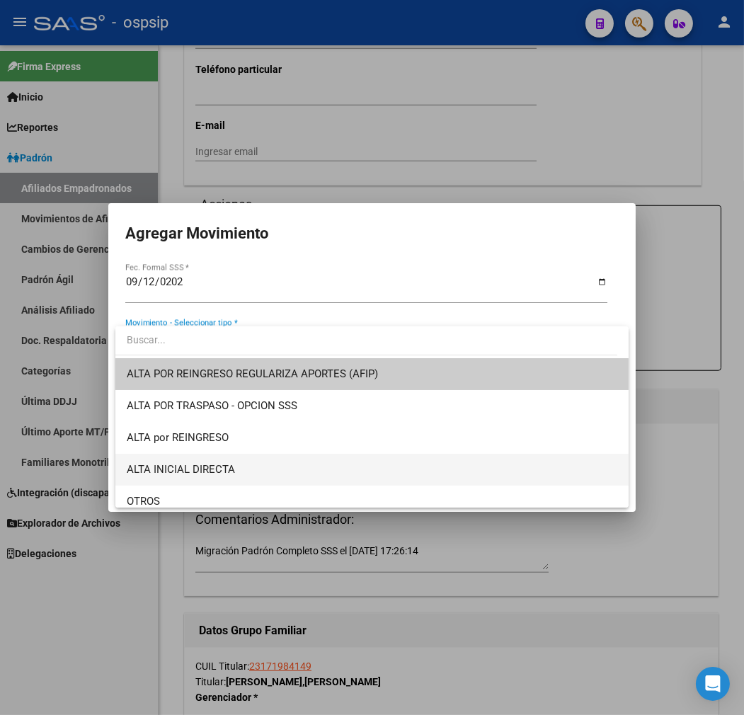
click at [286, 465] on span "ALTA INICIAL DIRECTA" at bounding box center [372, 470] width 491 height 32
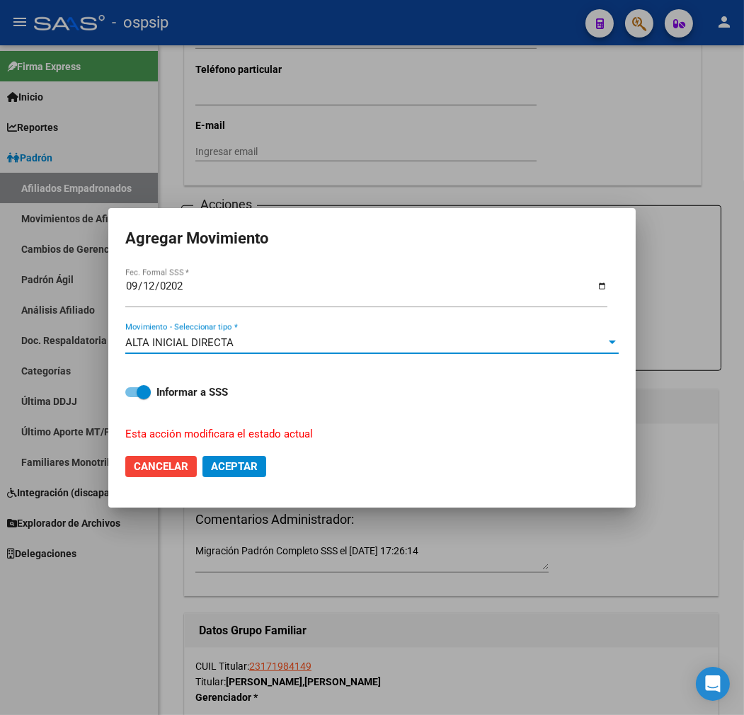
click at [244, 470] on span "Aceptar" at bounding box center [234, 466] width 47 height 13
checkbox input "false"
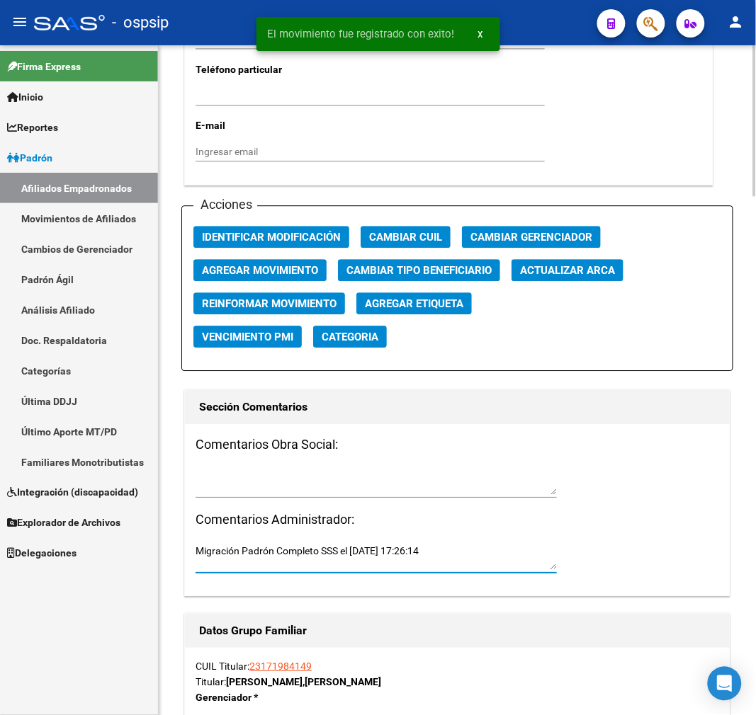
click at [324, 557] on textarea "Migración Padrón Completo SSS el [DATE] 17:26:14" at bounding box center [375, 557] width 361 height 27
click at [326, 557] on textarea "Migración Padrón Completo SSS el [DATE] 17:26:14" at bounding box center [375, 557] width 361 height 27
drag, startPoint x: 326, startPoint y: 557, endPoint x: 336, endPoint y: 563, distance: 12.4
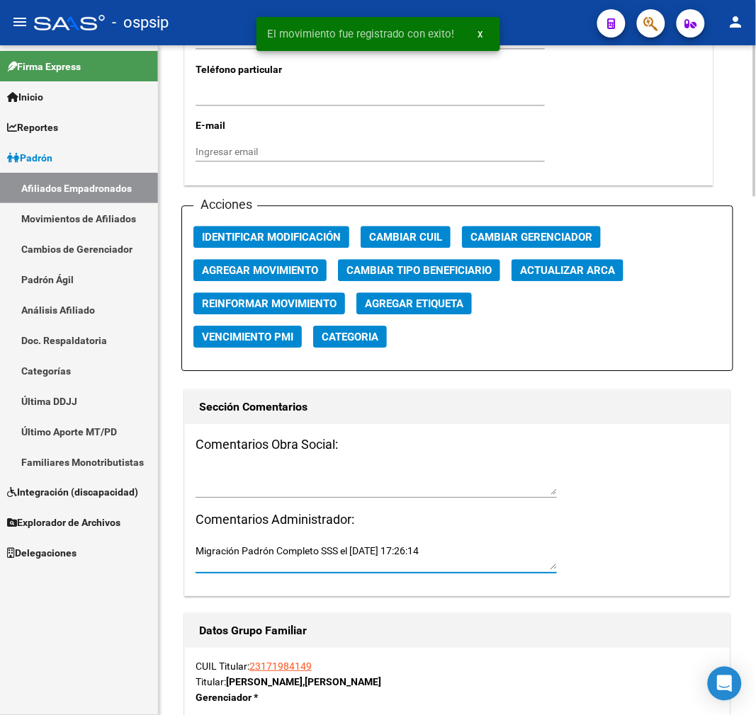
click at [336, 563] on textarea "Migración Padrón Completo SSS el [DATE] 17:26:14" at bounding box center [375, 557] width 361 height 27
click at [349, 574] on div "Migración Padrón Completo SSS el [DATE] 17:26:14" at bounding box center [375, 563] width 361 height 44
click at [340, 553] on textarea "Migración Padrón Completo SSS el [DATE] 17:26:14" at bounding box center [375, 557] width 361 height 27
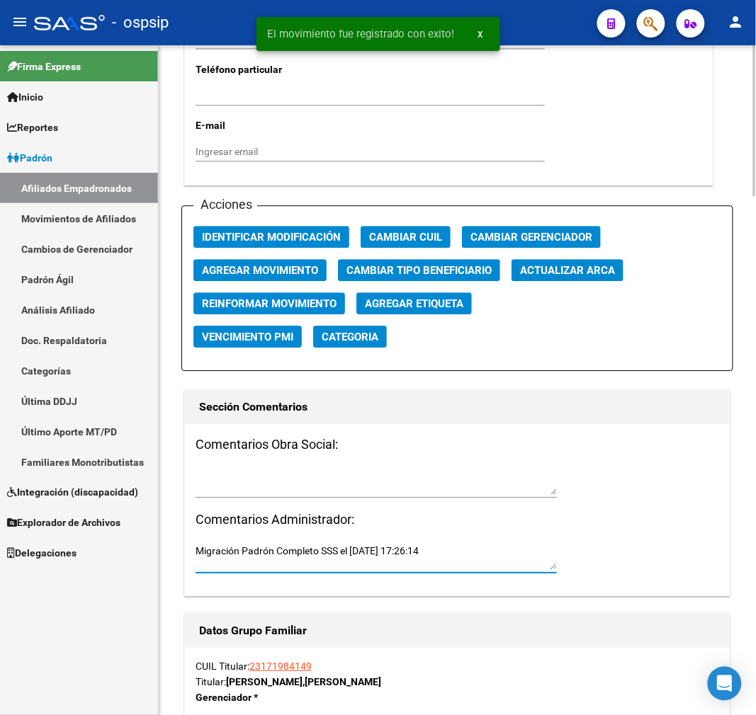
click at [340, 553] on textarea "Migración Padrón Completo SSS el [DATE] 17:26:14" at bounding box center [375, 557] width 361 height 27
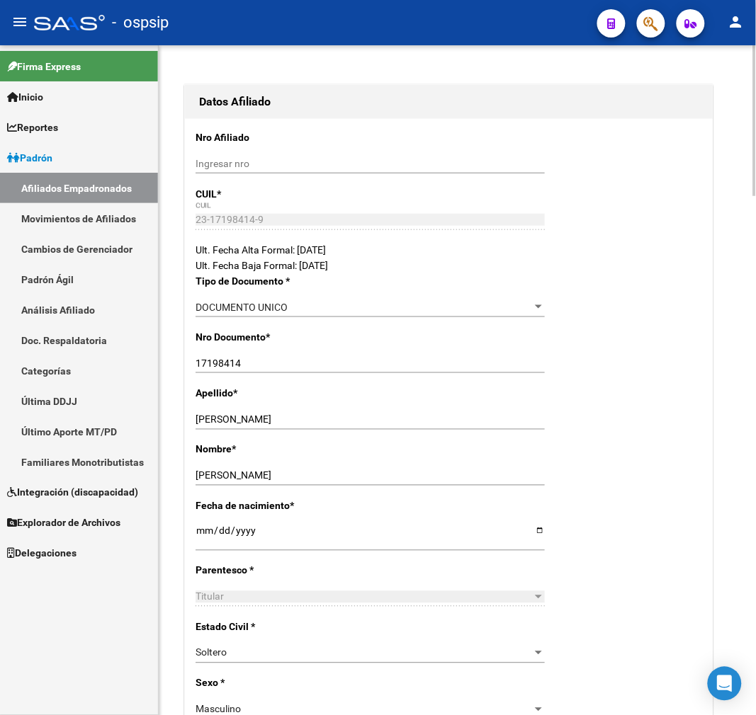
scroll to position [0, 0]
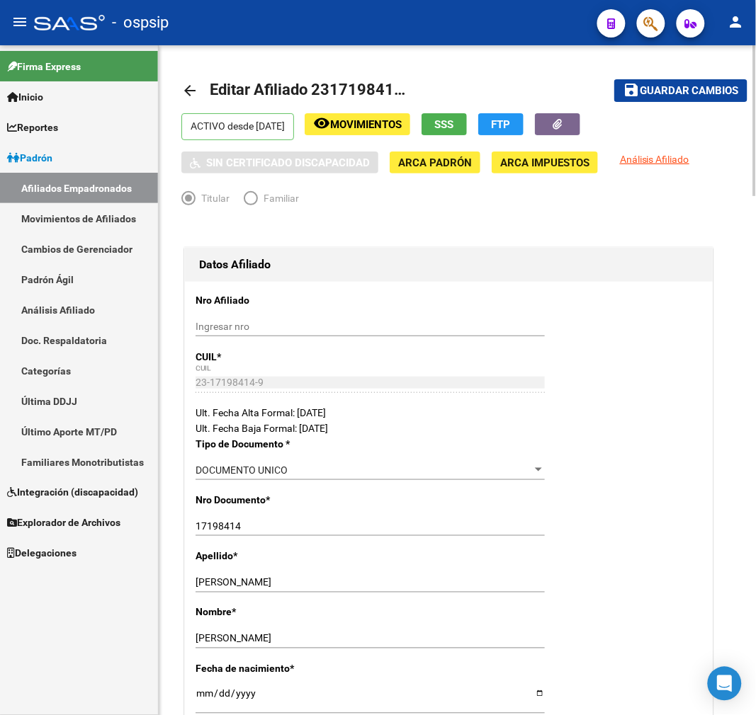
click at [643, 93] on span "Guardar cambios" at bounding box center [688, 91] width 99 height 13
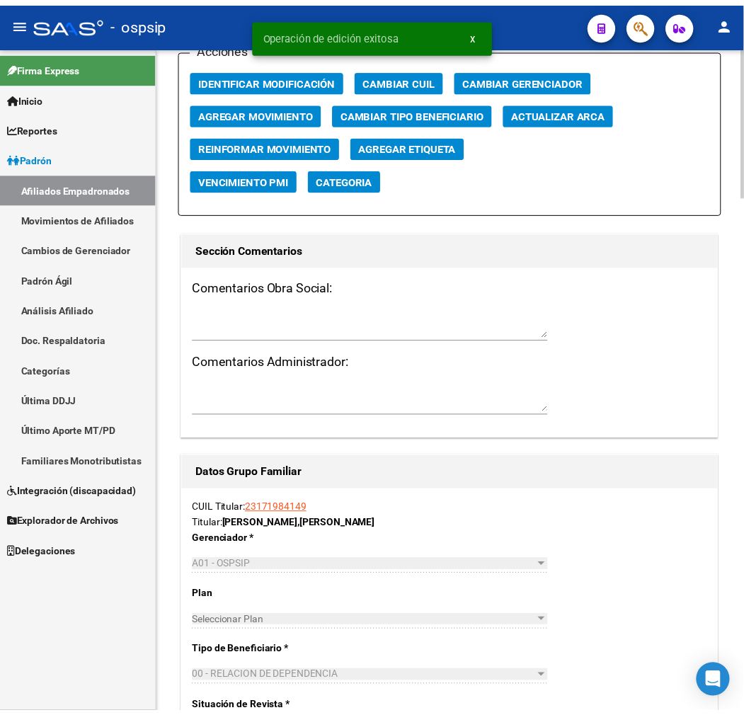
scroll to position [2282, 0]
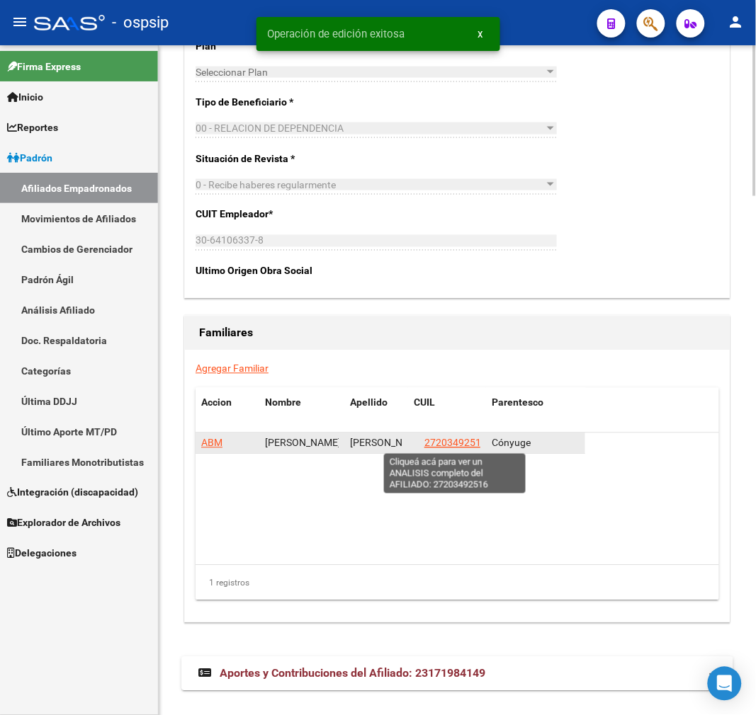
click at [439, 443] on span "27203492516" at bounding box center [455, 443] width 62 height 11
type textarea "27203492516"
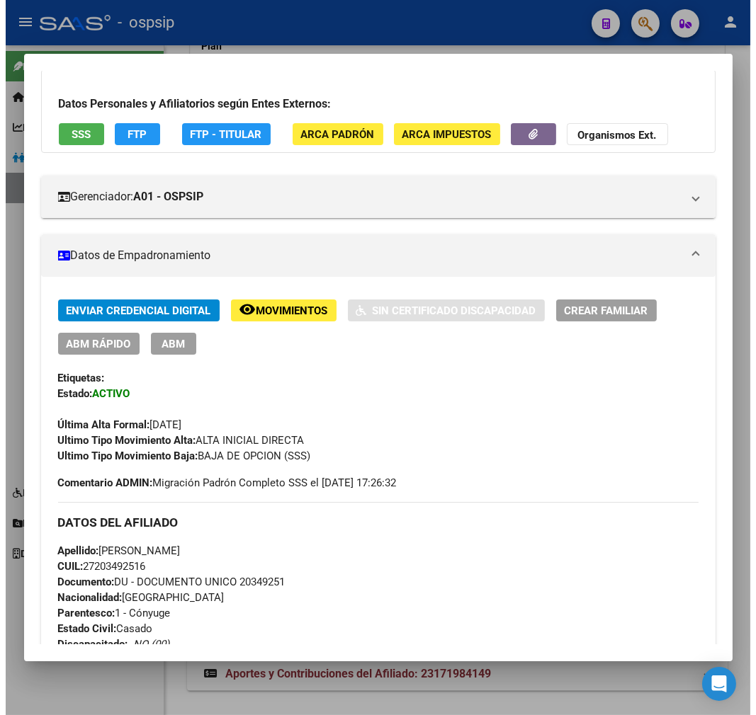
scroll to position [629, 0]
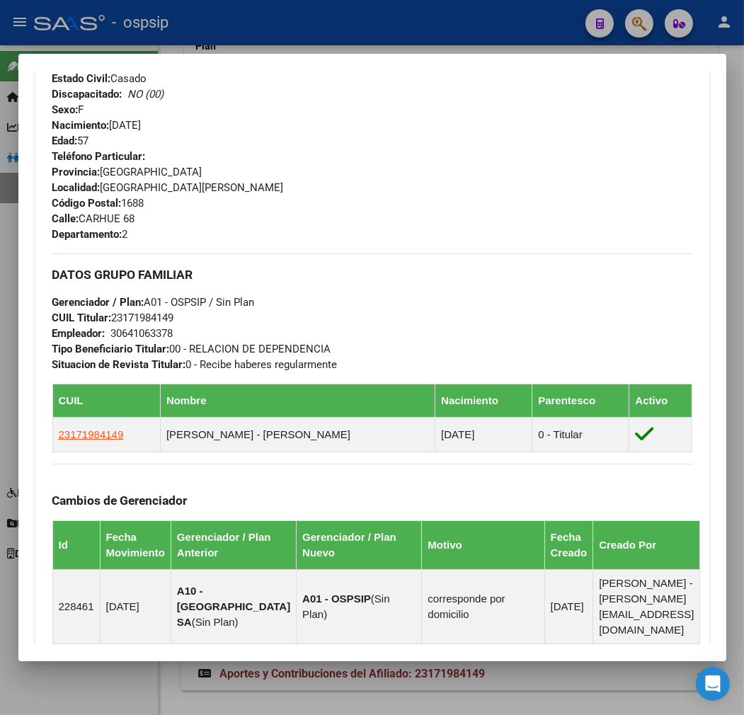
click at [307, 43] on div at bounding box center [372, 357] width 744 height 715
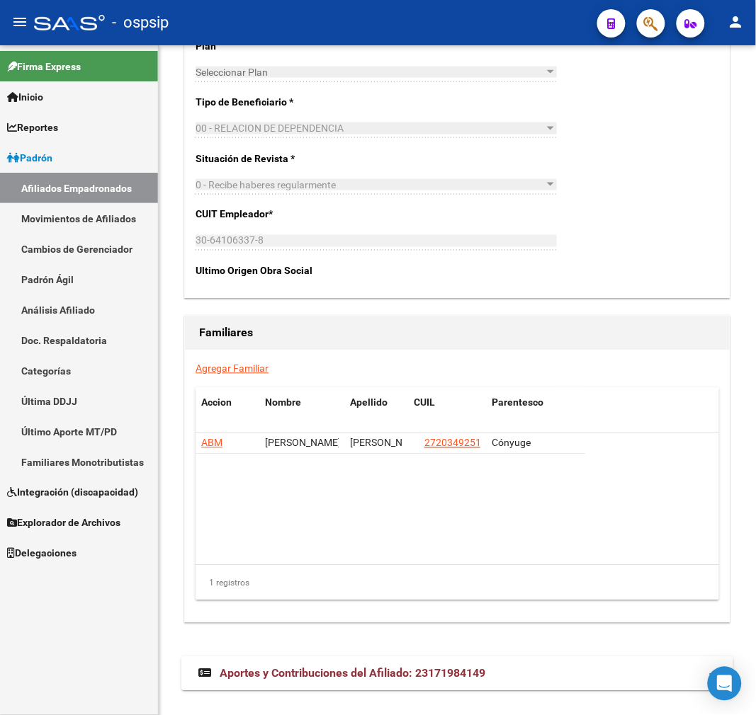
click at [307, 43] on mat-toolbar "menu - ospsip person" at bounding box center [378, 22] width 756 height 45
